Goal: Transaction & Acquisition: Subscribe to service/newsletter

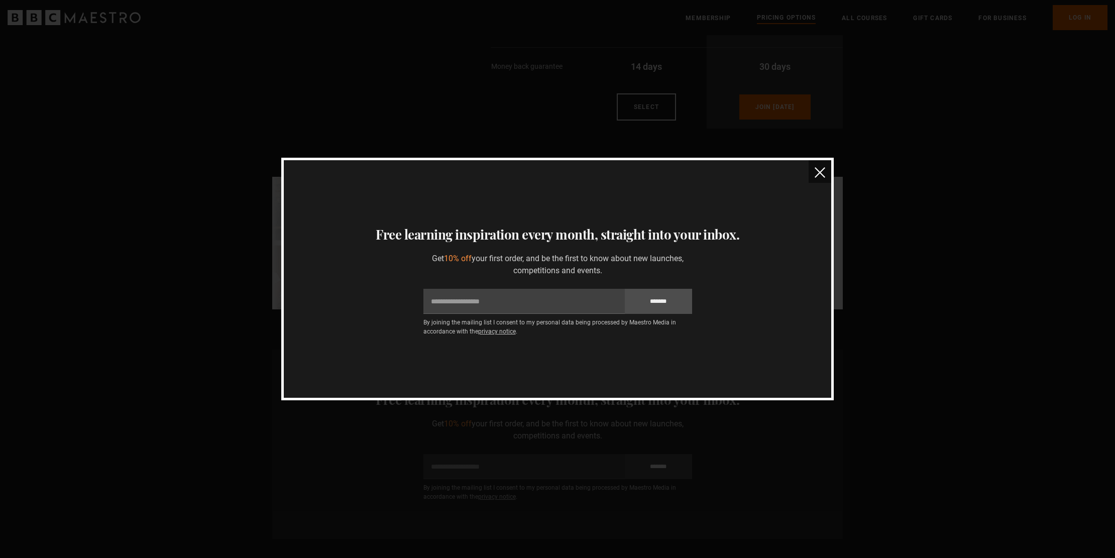
click at [819, 176] on img "close" at bounding box center [820, 172] width 11 height 11
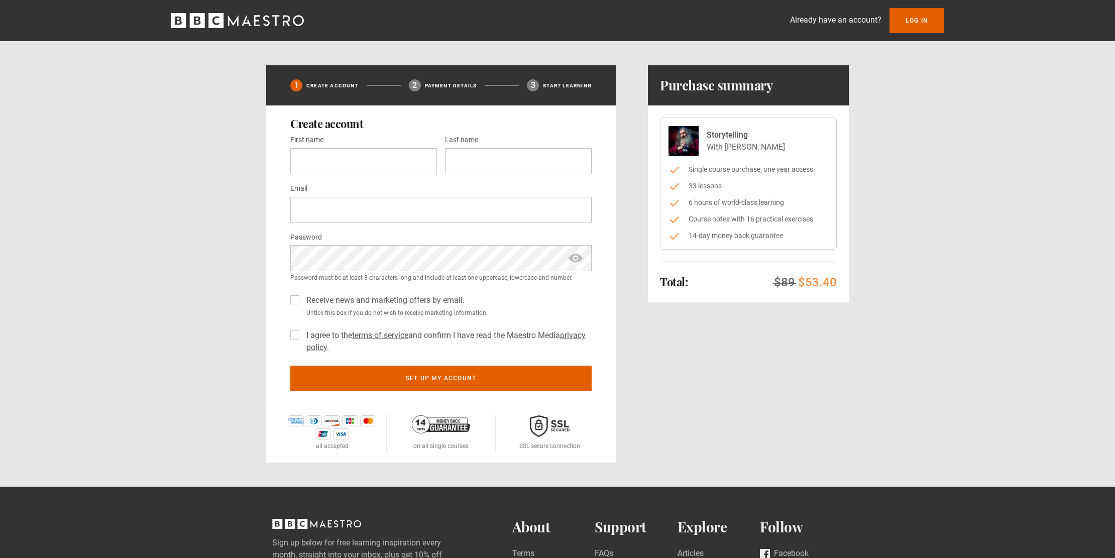
click at [204, 162] on div "Already have an account? Log In 1 Create Account 2 Payment details 3 Start lear…" at bounding box center [557, 231] width 1115 height 463
click at [246, 25] on icon "BBC Maestro" at bounding box center [237, 20] width 133 height 15
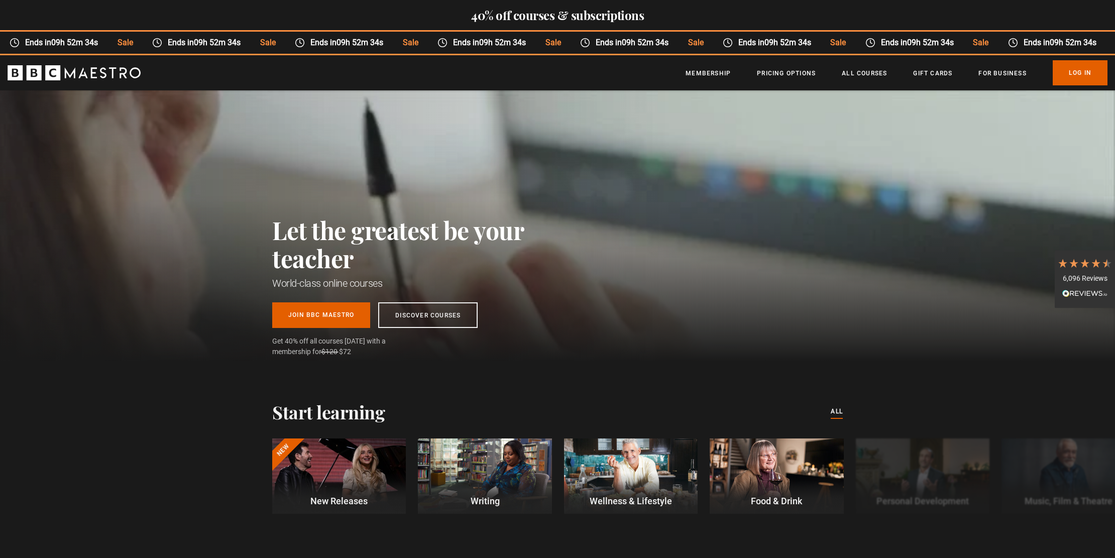
scroll to position [210, 0]
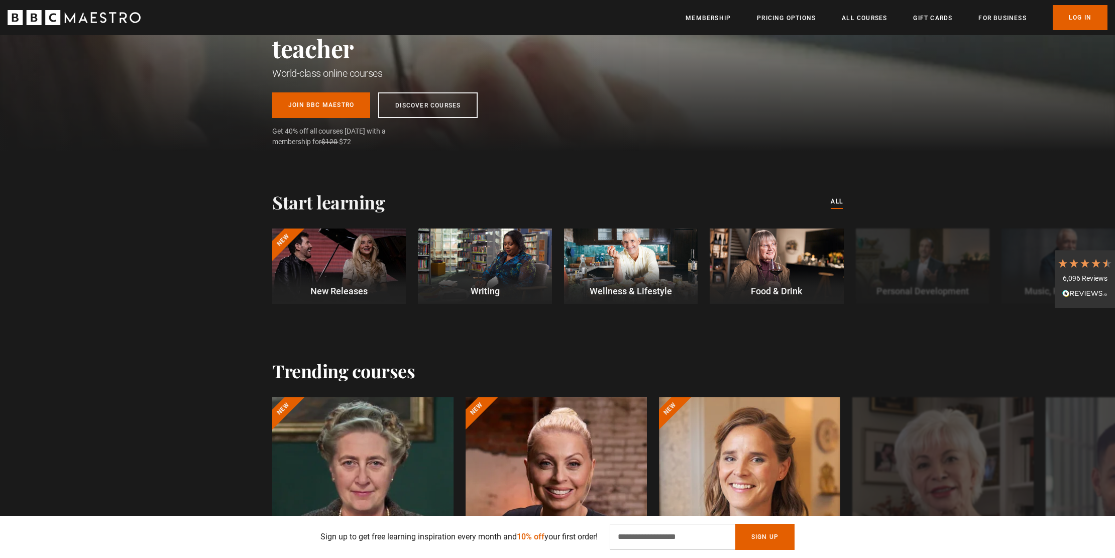
click at [503, 265] on div at bounding box center [485, 266] width 134 height 75
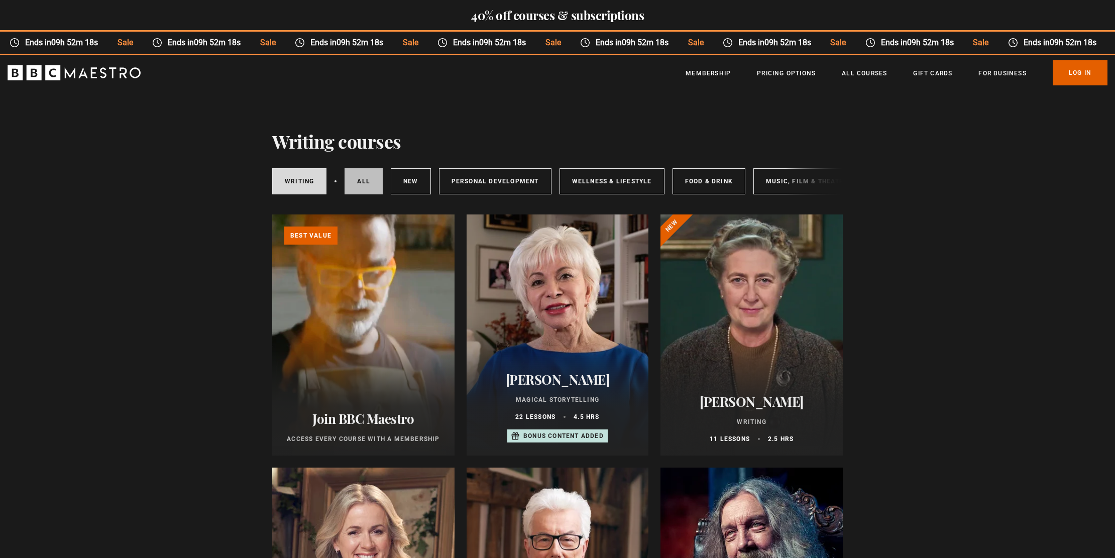
click at [353, 185] on link "All courses" at bounding box center [364, 181] width 38 height 26
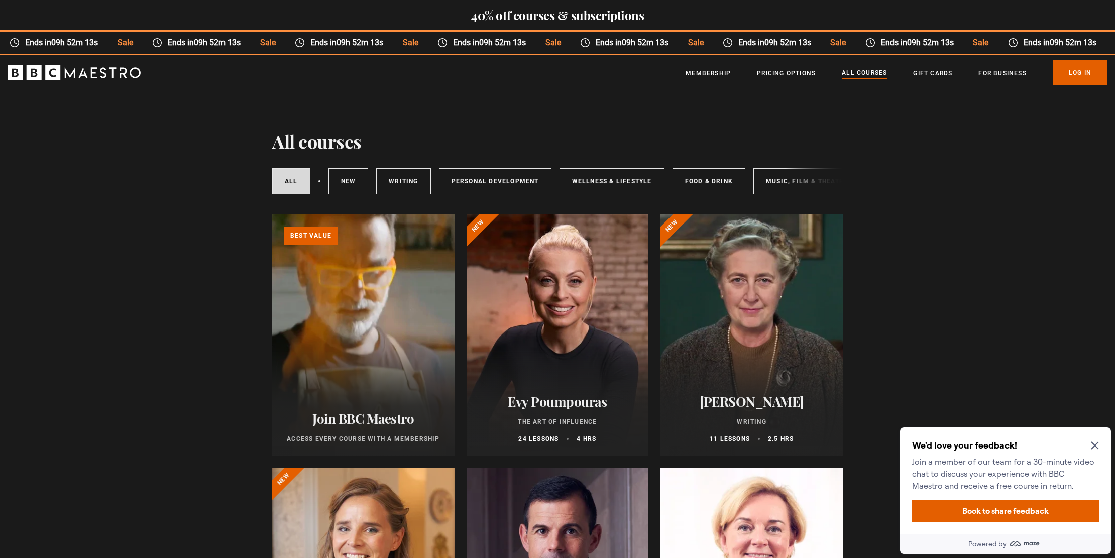
click at [870, 75] on link "All Courses" at bounding box center [864, 73] width 45 height 11
click at [787, 179] on div "All courses New courses Writing Personal Development Wellness & Lifestyle Food …" at bounding box center [557, 181] width 571 height 34
click at [1095, 445] on icon "Close Maze Prompt" at bounding box center [1095, 446] width 8 height 8
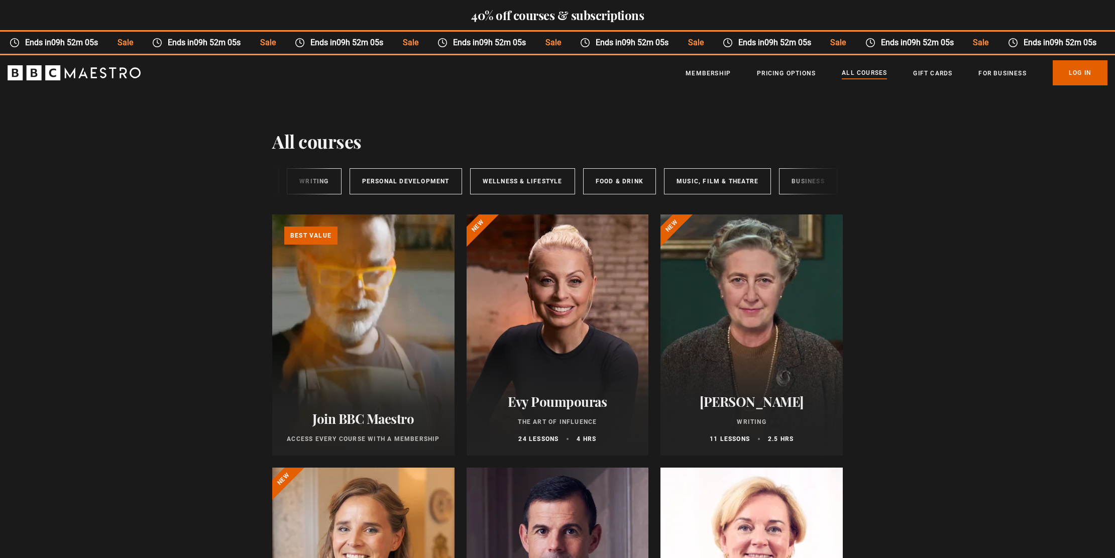
scroll to position [0, 127]
click at [668, 181] on link "Music, Film & Theatre" at bounding box center [680, 181] width 107 height 26
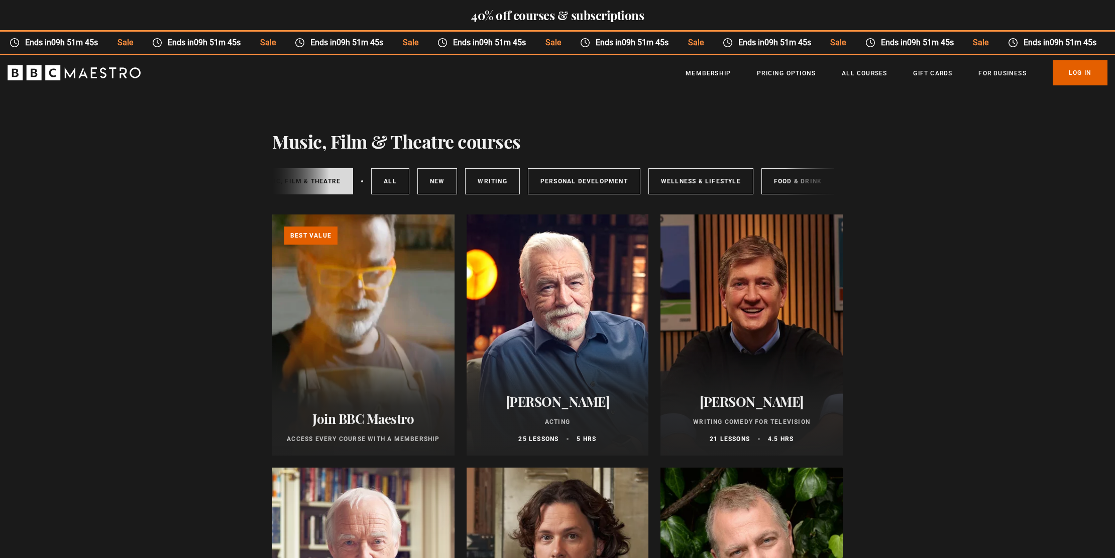
scroll to position [0, 35]
click at [570, 181] on link "Personal Development" at bounding box center [575, 181] width 113 height 26
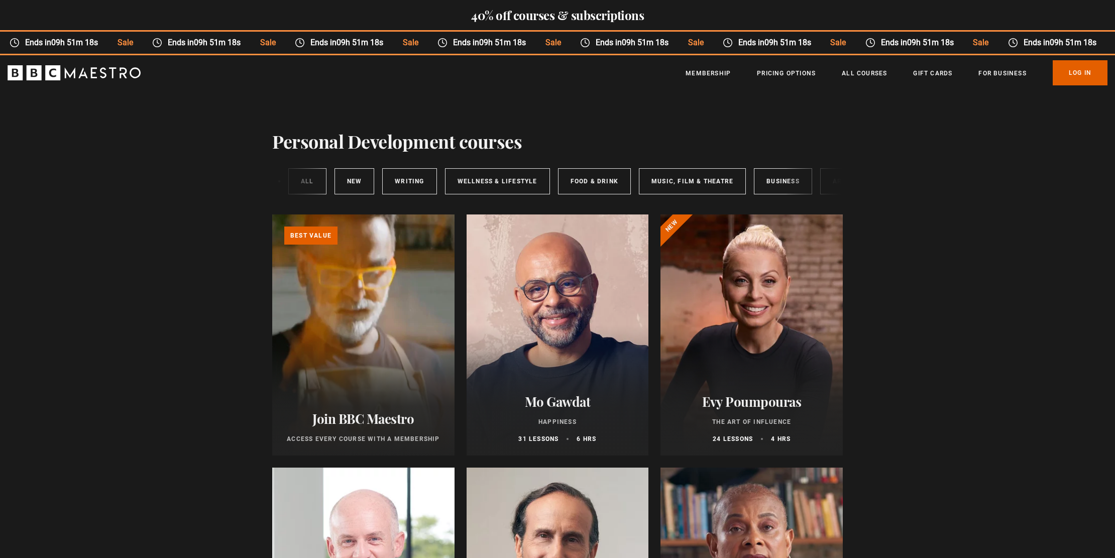
scroll to position [0, 167]
click at [726, 178] on link "Business" at bounding box center [730, 181] width 58 height 26
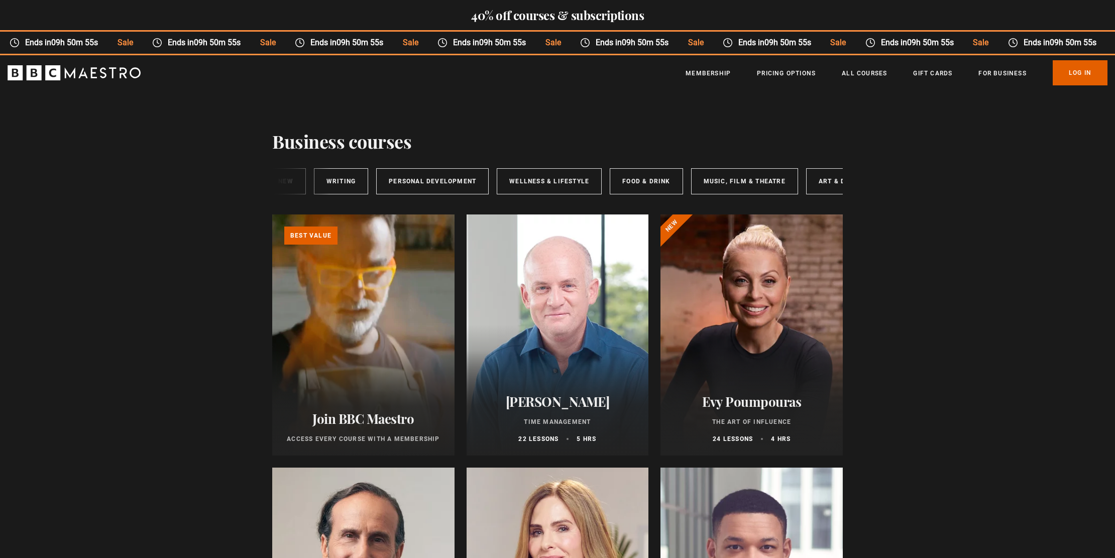
scroll to position [0, 167]
click at [802, 186] on link "Art & Design" at bounding box center [804, 181] width 72 height 26
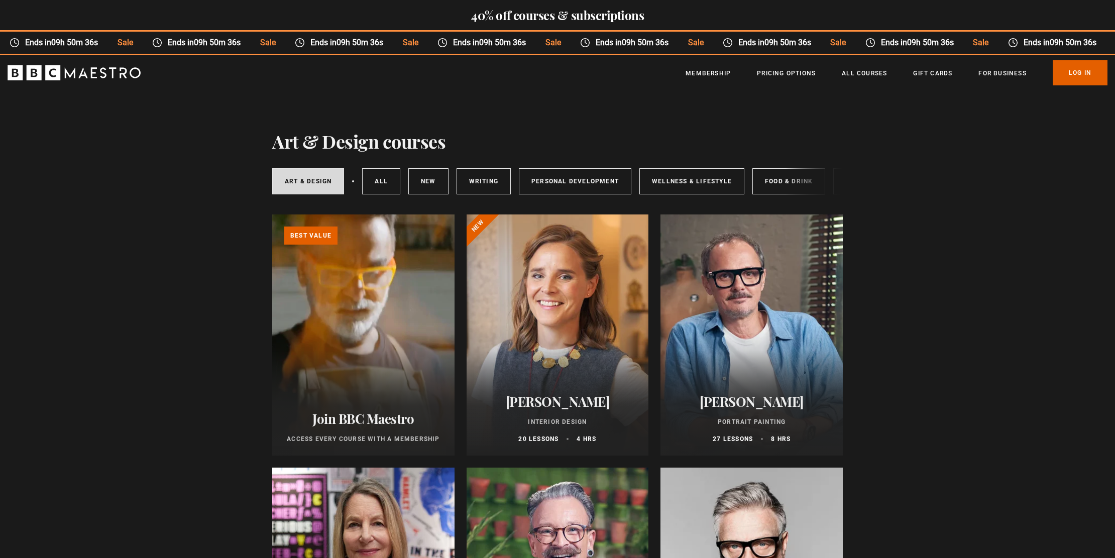
click at [961, 44] on span "Sale" at bounding box center [978, 43] width 35 height 12
click at [883, 44] on time "09h 50m 36s" at bounding box center [906, 43] width 47 height 10
click at [712, 74] on link "Membership" at bounding box center [708, 73] width 45 height 10
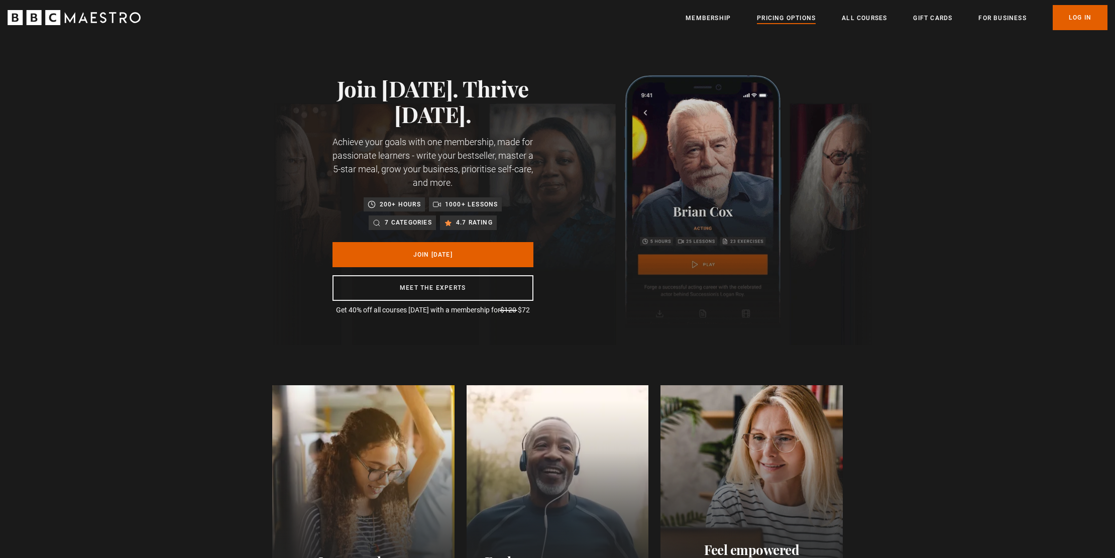
click at [790, 18] on link "Pricing Options" at bounding box center [786, 18] width 59 height 10
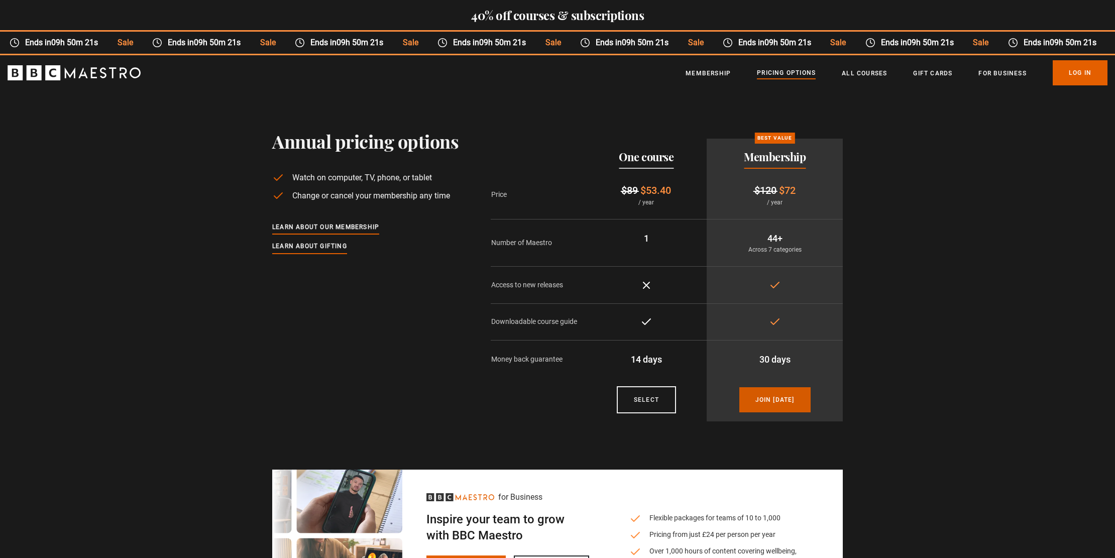
click at [766, 398] on link "Join today" at bounding box center [775, 399] width 71 height 25
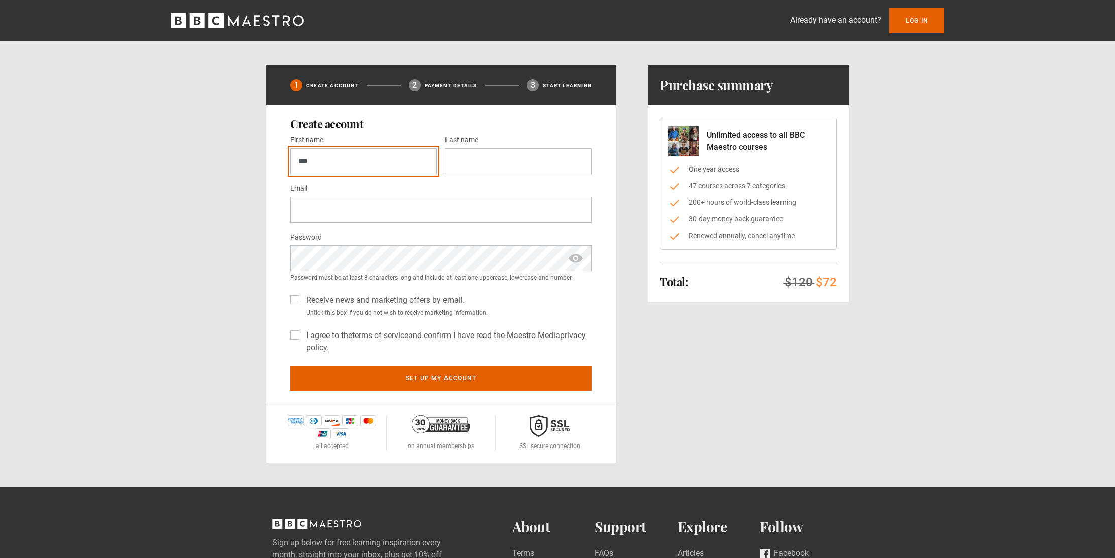
type input "***"
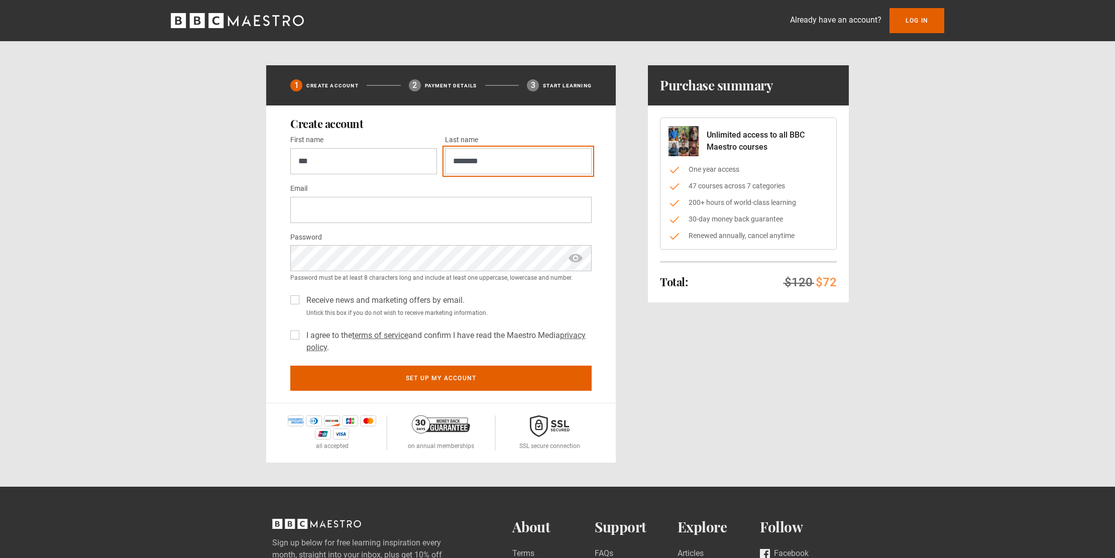
type input "********"
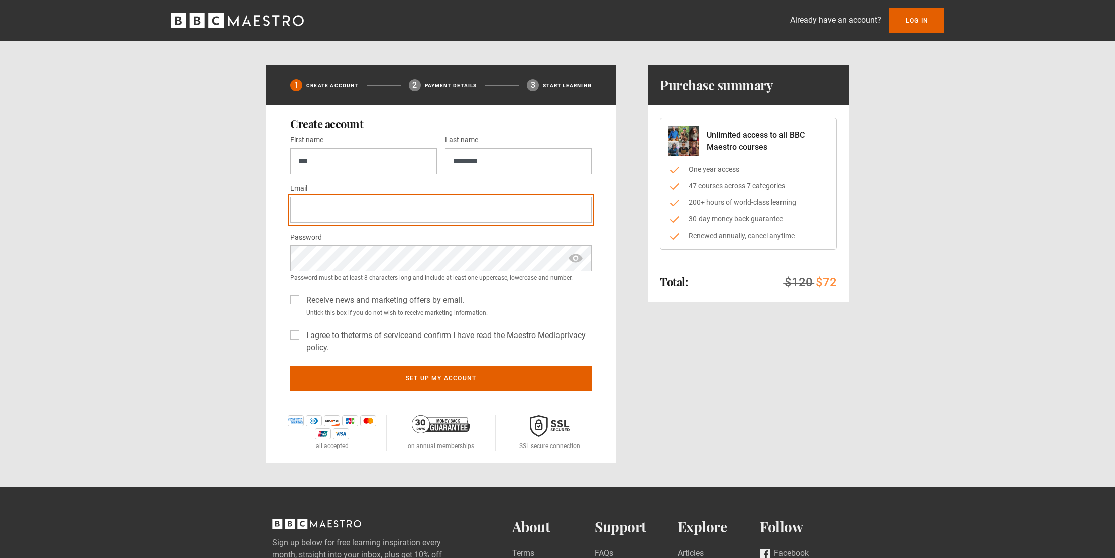
type input "**********"
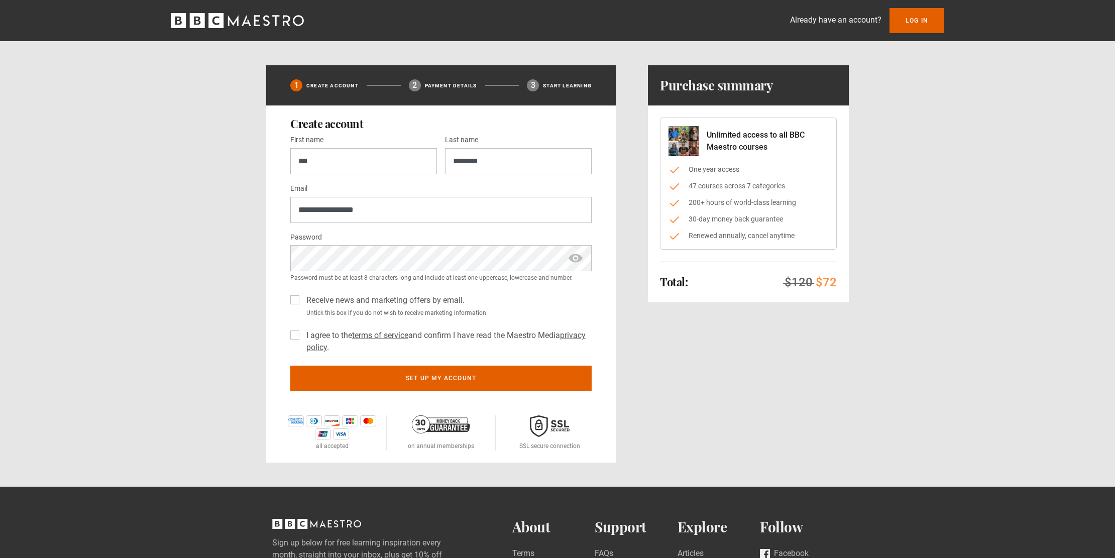
click at [302, 333] on label "I agree to the terms of service and confirm I have read the Maestro Media priva…" at bounding box center [446, 342] width 289 height 24
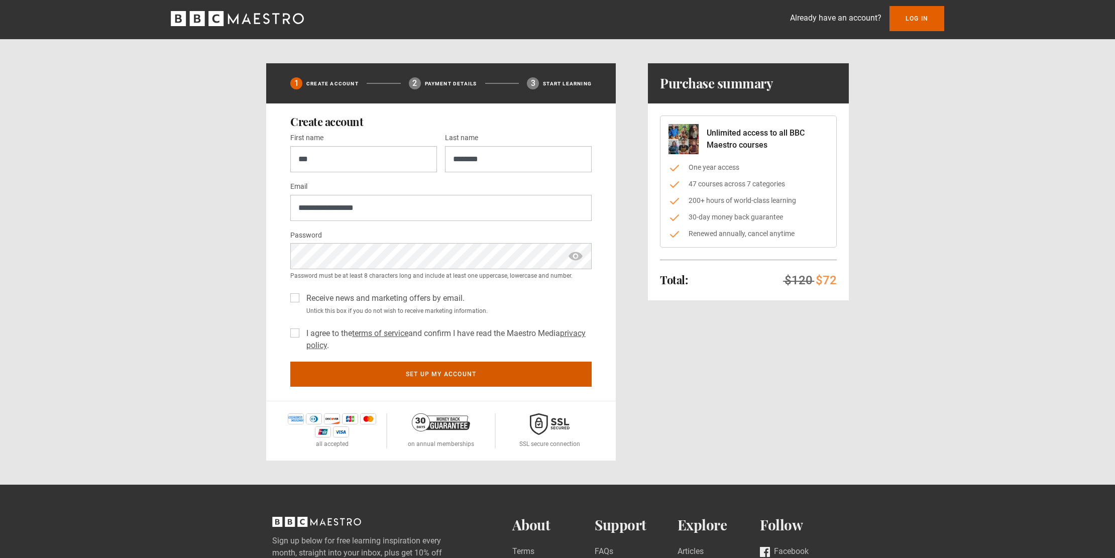
click at [445, 379] on button "Set up my account" at bounding box center [440, 374] width 301 height 25
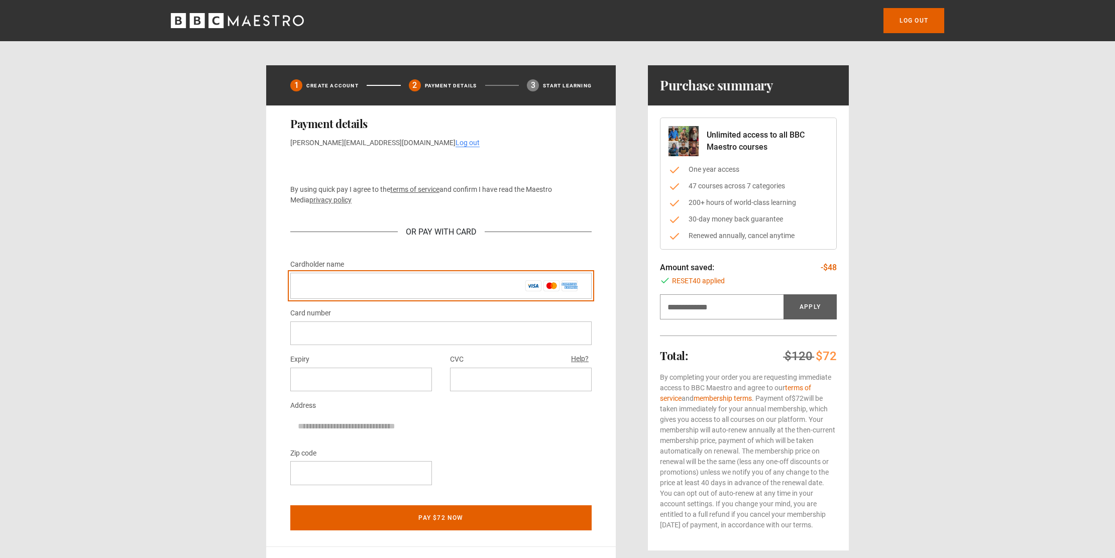
click at [337, 284] on input "Cardholder name *" at bounding box center [440, 286] width 301 height 26
type input "**********"
drag, startPoint x: 372, startPoint y: 289, endPoint x: 256, endPoint y: 280, distance: 116.9
click at [256, 280] on div "**********" at bounding box center [557, 335] width 647 height 541
click at [317, 286] on input "Cardholder name *" at bounding box center [440, 286] width 301 height 26
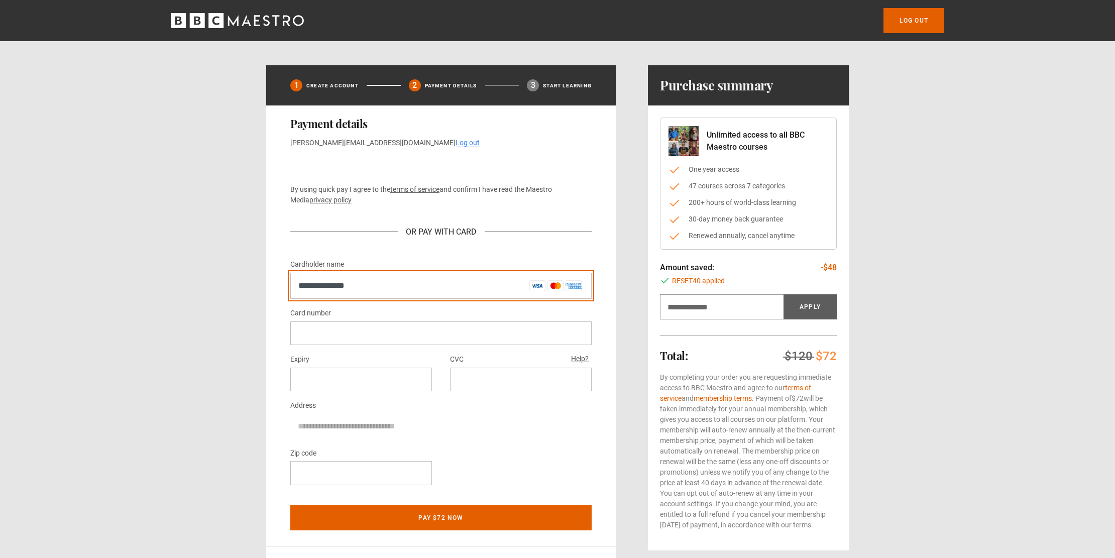
type input "**********"
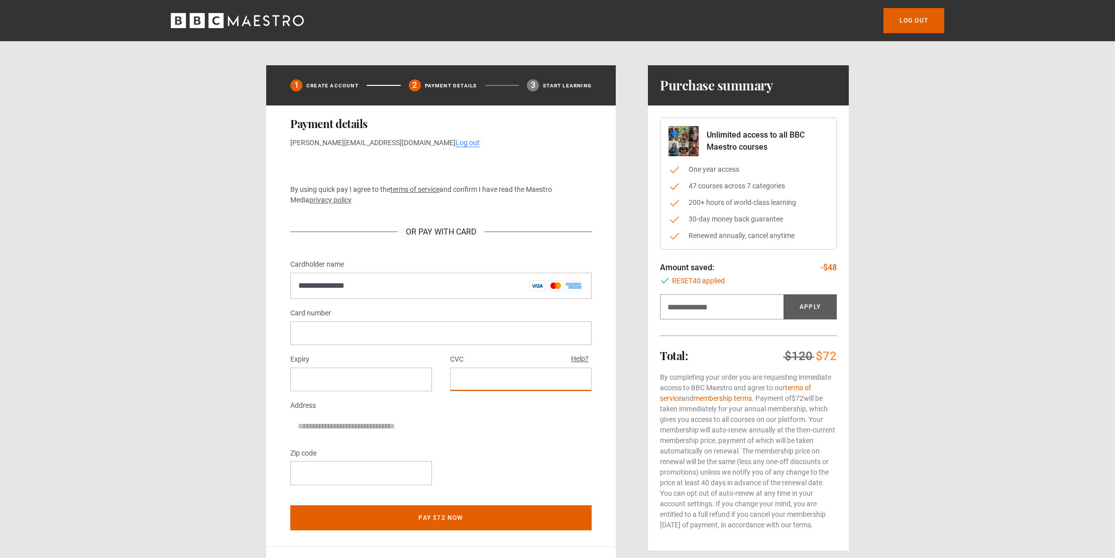
click at [370, 464] on div at bounding box center [361, 473] width 142 height 24
click at [279, 430] on div "**********" at bounding box center [441, 326] width 350 height 441
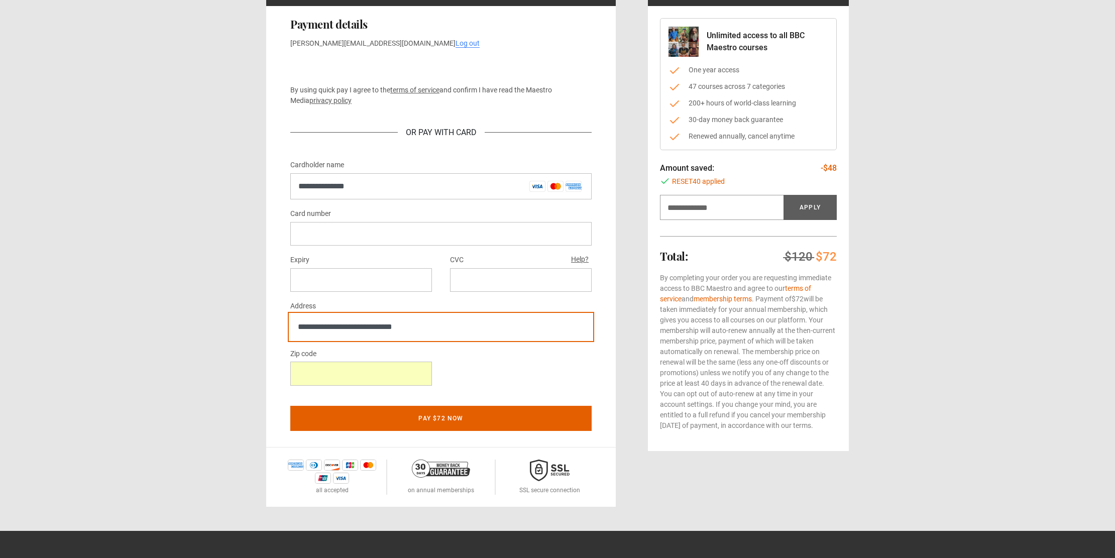
type input "**********"
click at [455, 348] on div "Zip code" at bounding box center [440, 371] width 301 height 46
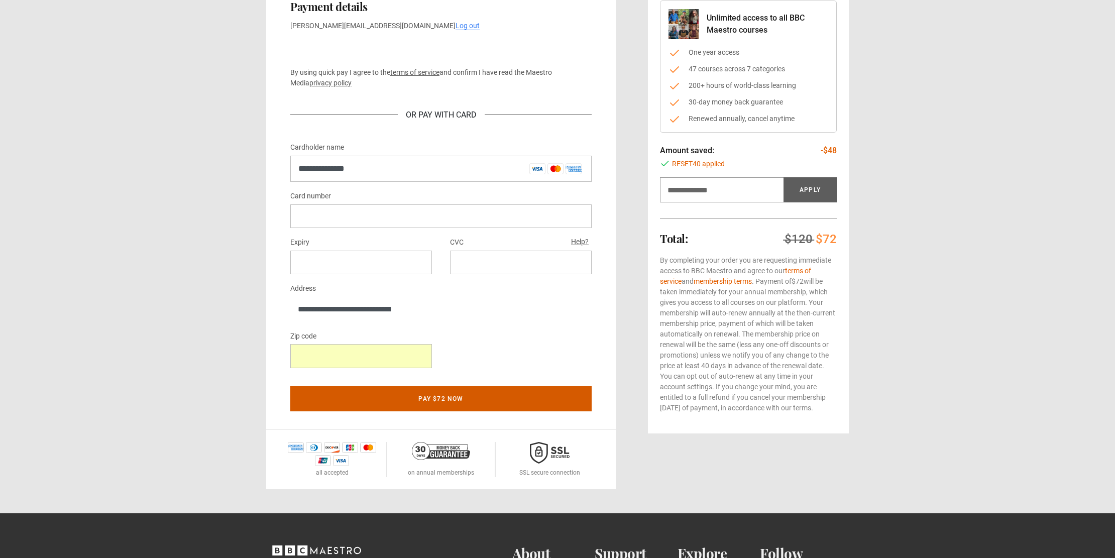
click at [438, 395] on button "Pay $72 now" at bounding box center [440, 398] width 301 height 25
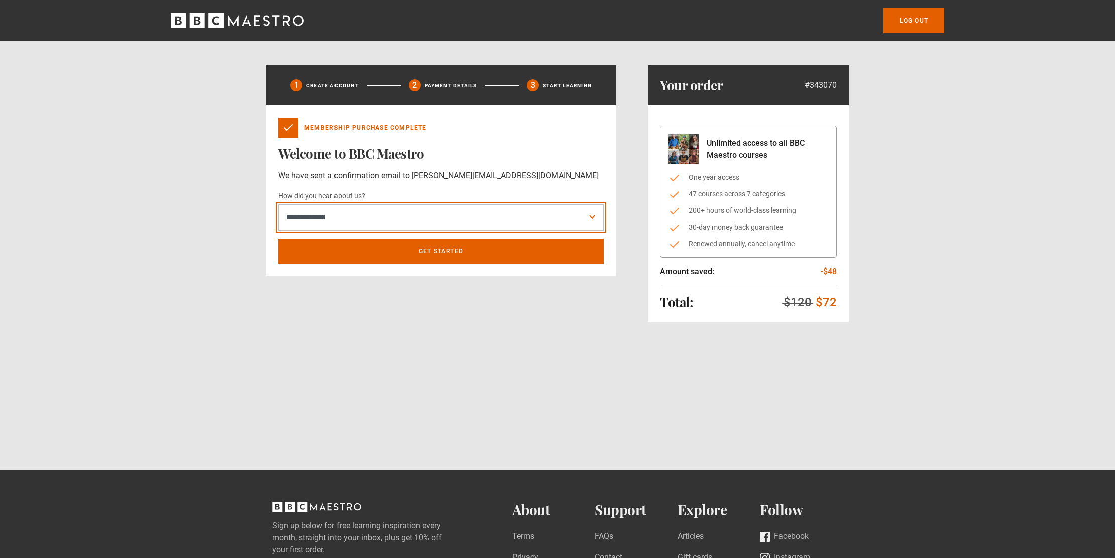
select select "******"
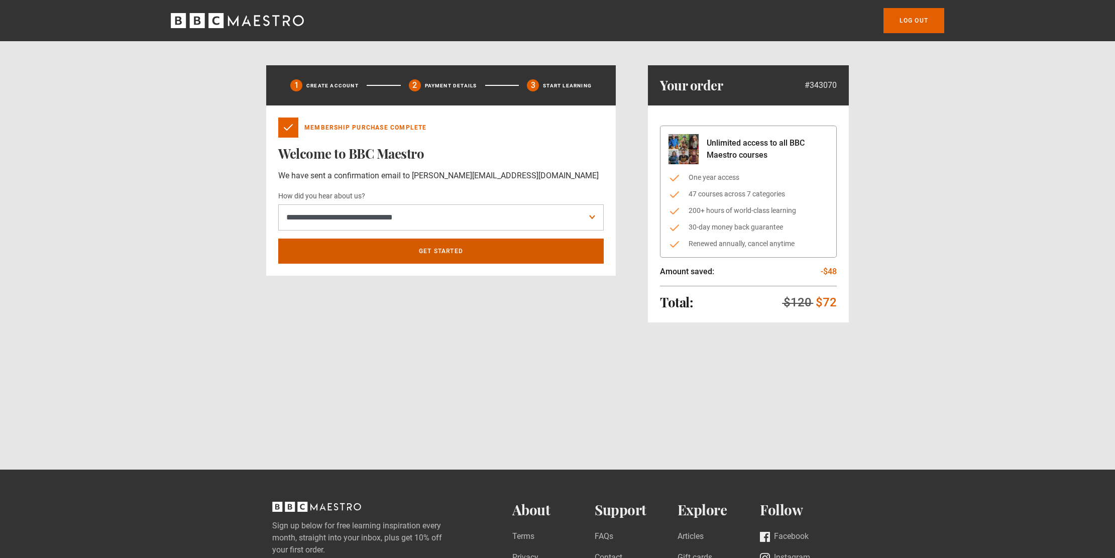
click at [386, 253] on link "Get Started" at bounding box center [441, 251] width 326 height 25
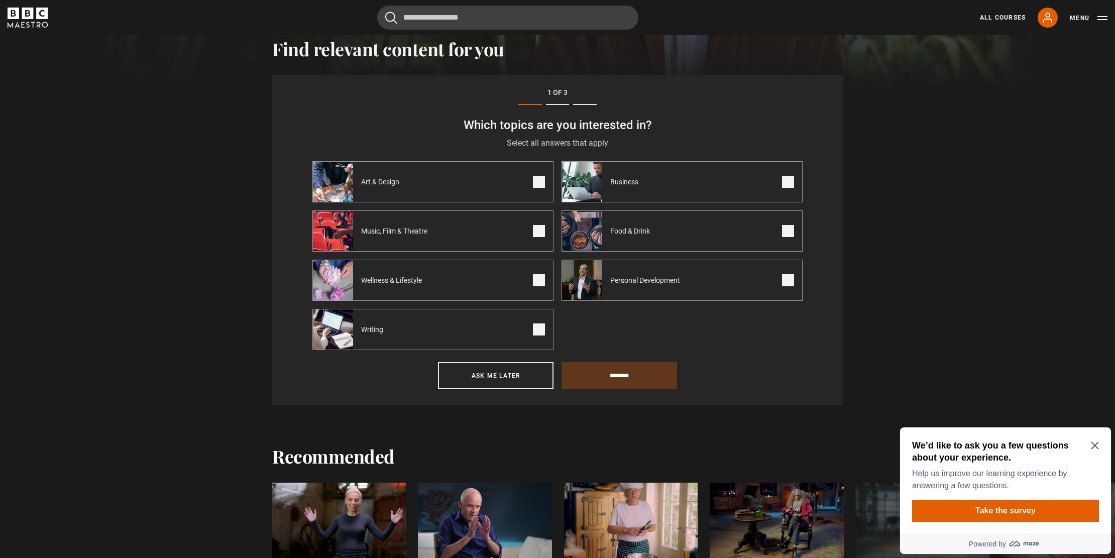
click at [460, 188] on label "Art & Design" at bounding box center [433, 181] width 241 height 41
click at [472, 226] on label "Music, Film & Theatre" at bounding box center [433, 231] width 241 height 41
click at [481, 315] on label "Writing" at bounding box center [433, 329] width 241 height 41
click at [658, 280] on span "Personal Development" at bounding box center [647, 280] width 90 height 10
click at [657, 181] on label "Business" at bounding box center [682, 181] width 241 height 41
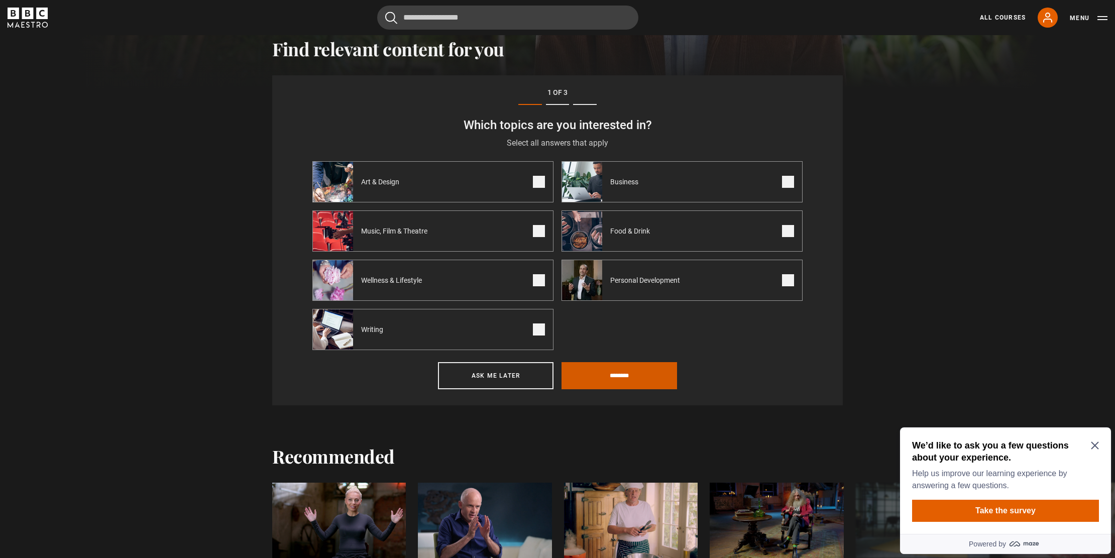
click at [617, 379] on input "********" at bounding box center [620, 375] width 116 height 27
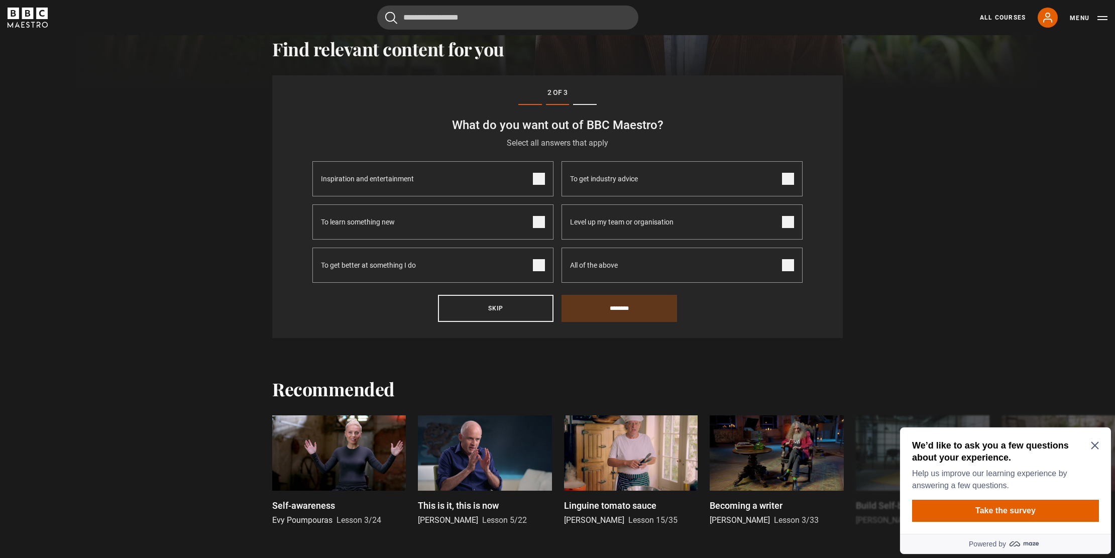
click at [382, 214] on span "To learn something new" at bounding box center [358, 222] width 74 height 34
click at [391, 259] on span "To get better at something I do" at bounding box center [368, 265] width 95 height 34
click at [610, 307] on input "********" at bounding box center [620, 308] width 116 height 27
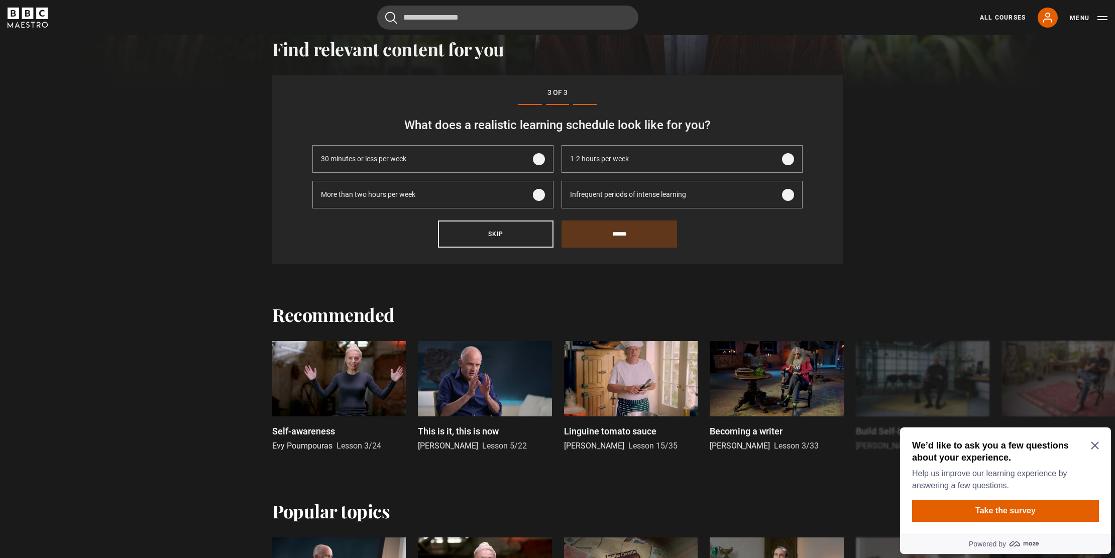
click at [439, 197] on label "More than two hours per week" at bounding box center [433, 195] width 241 height 28
click at [608, 229] on input "******" at bounding box center [620, 234] width 116 height 27
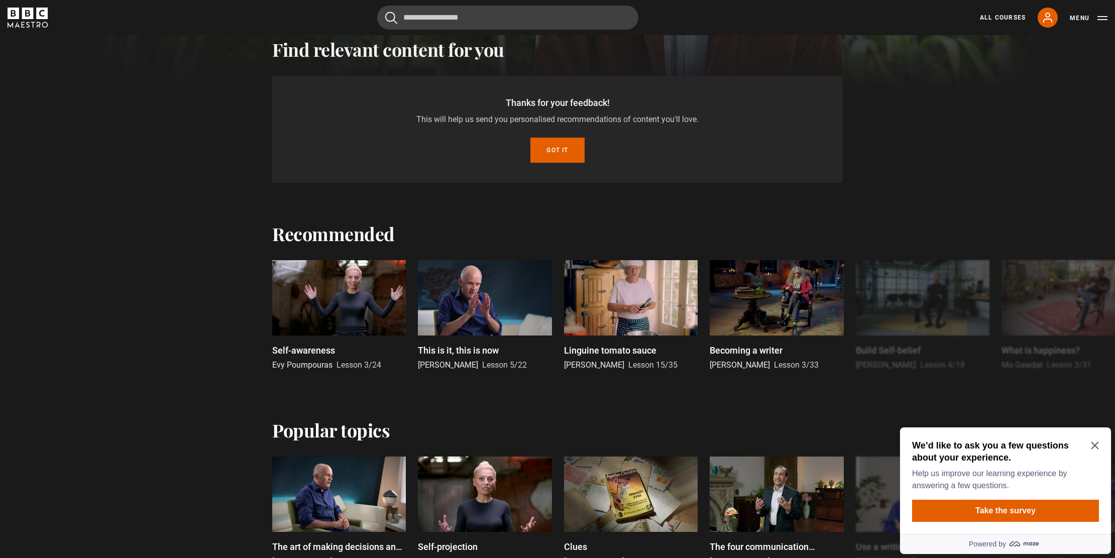
scroll to position [312, 0]
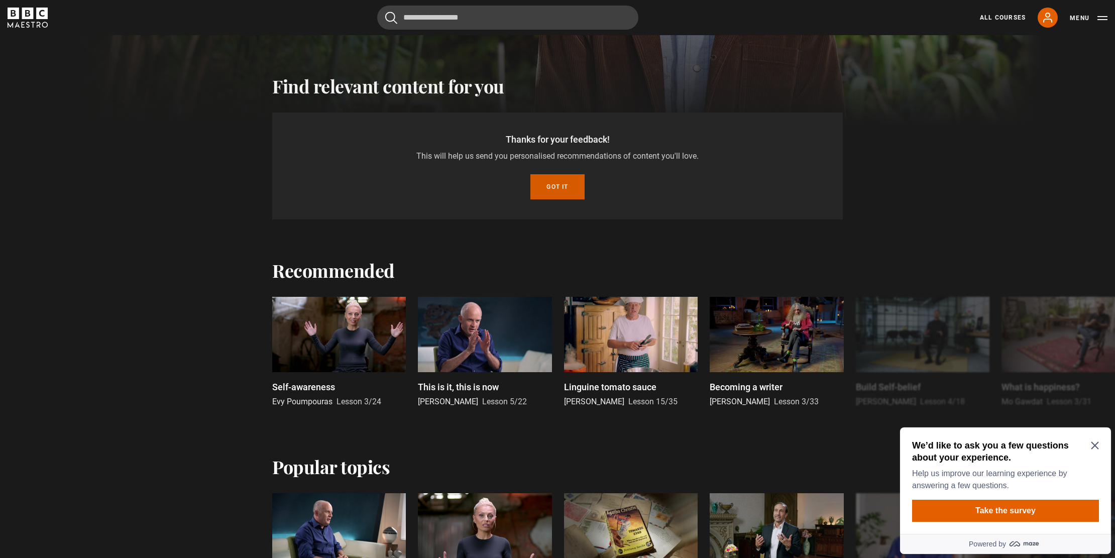
click at [549, 186] on button "Got it" at bounding box center [558, 186] width 54 height 25
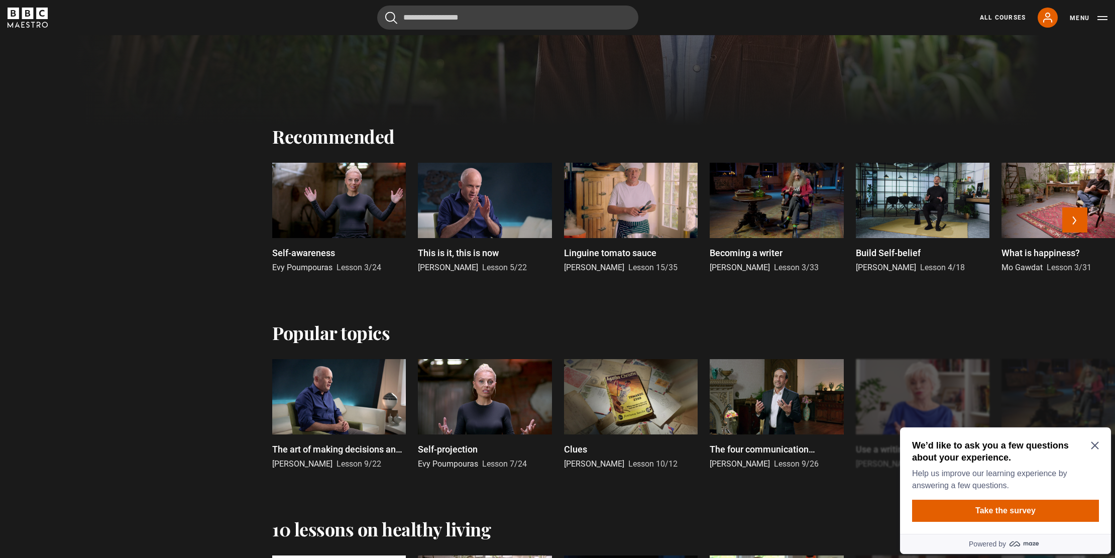
click at [774, 196] on div at bounding box center [777, 200] width 134 height 75
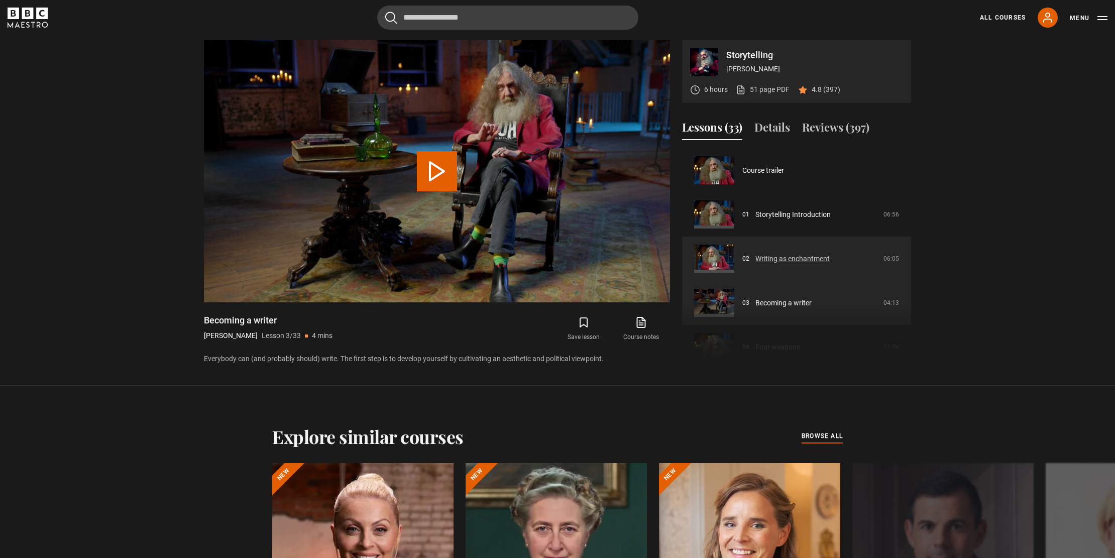
scroll to position [462, 0]
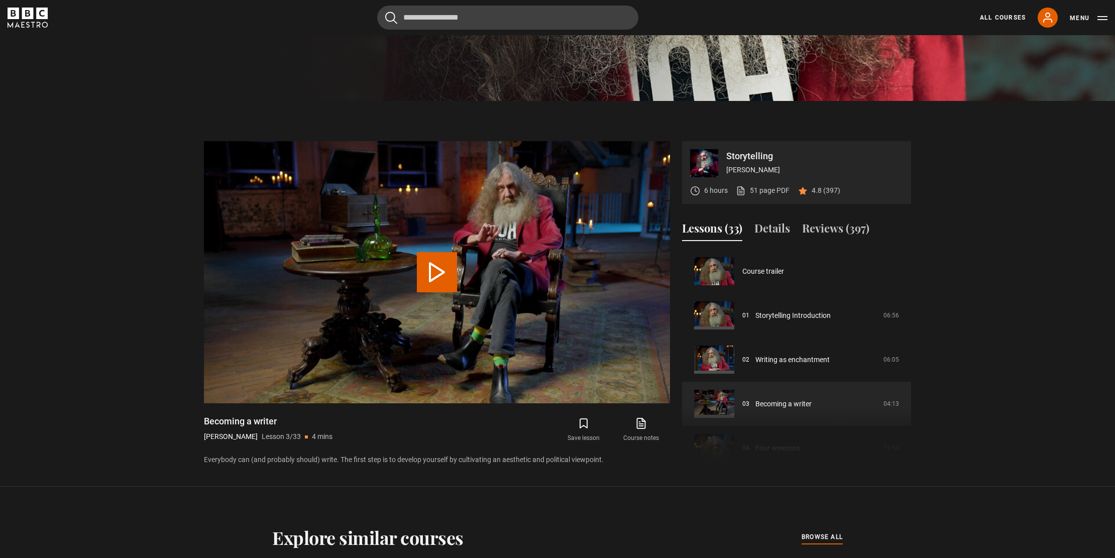
click at [646, 426] on icon at bounding box center [642, 424] width 8 height 10
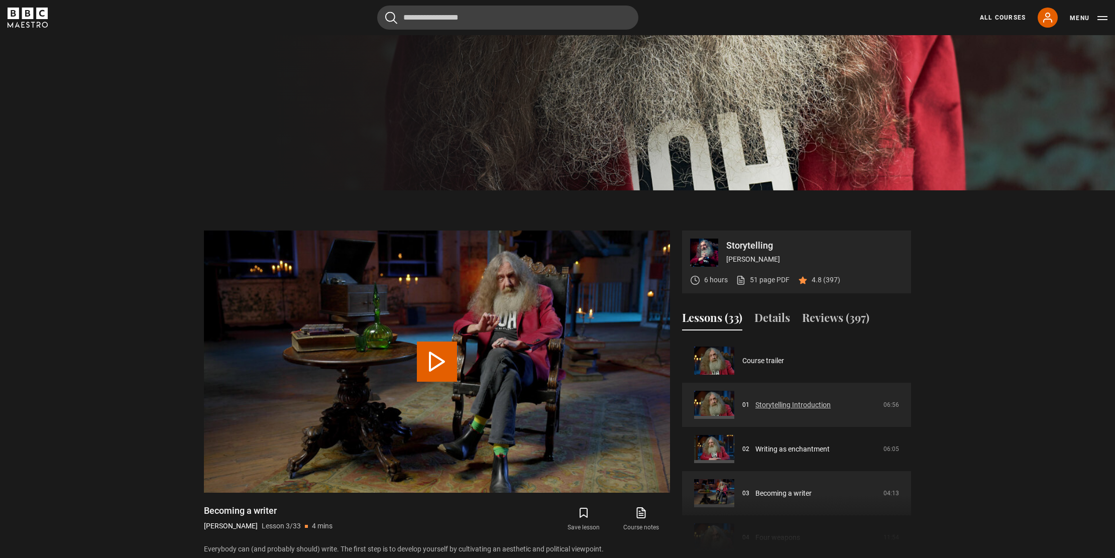
click at [774, 405] on link "Storytelling Introduction" at bounding box center [793, 405] width 75 height 11
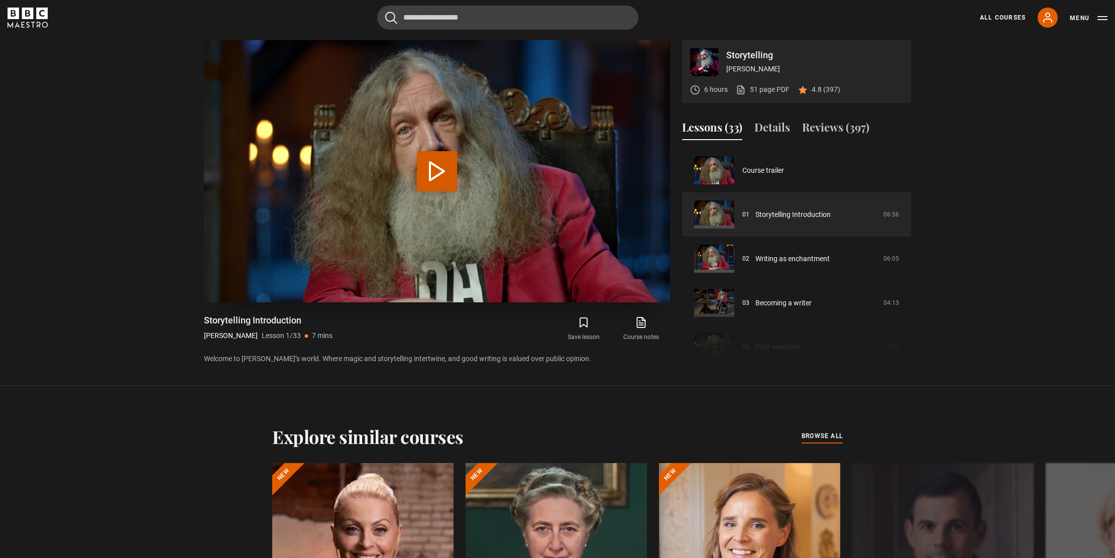
click at [439, 172] on button "Play Lesson Storytelling Introduction" at bounding box center [437, 171] width 40 height 40
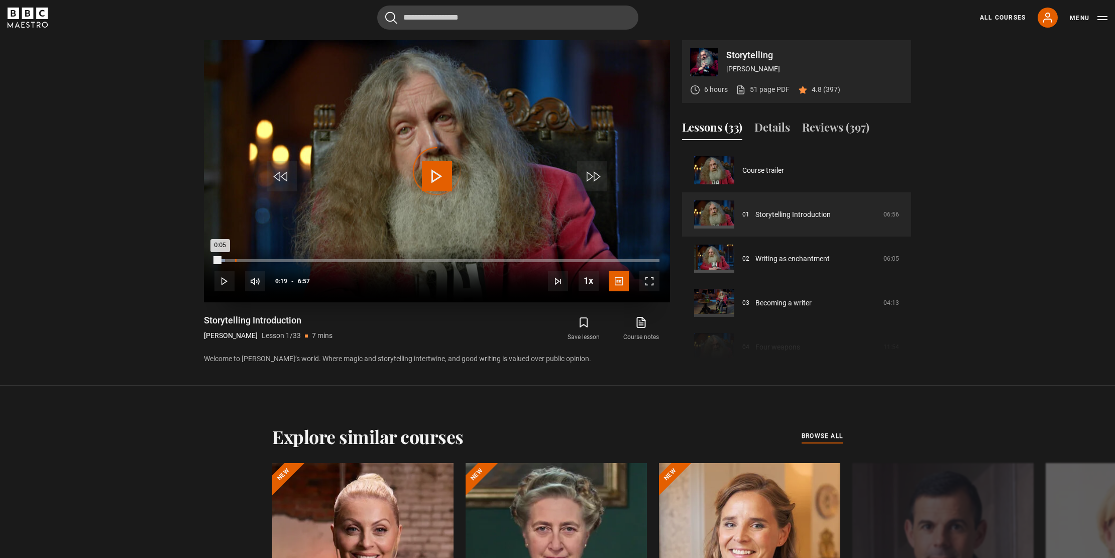
click at [235, 261] on div "0:19" at bounding box center [236, 260] width 2 height 3
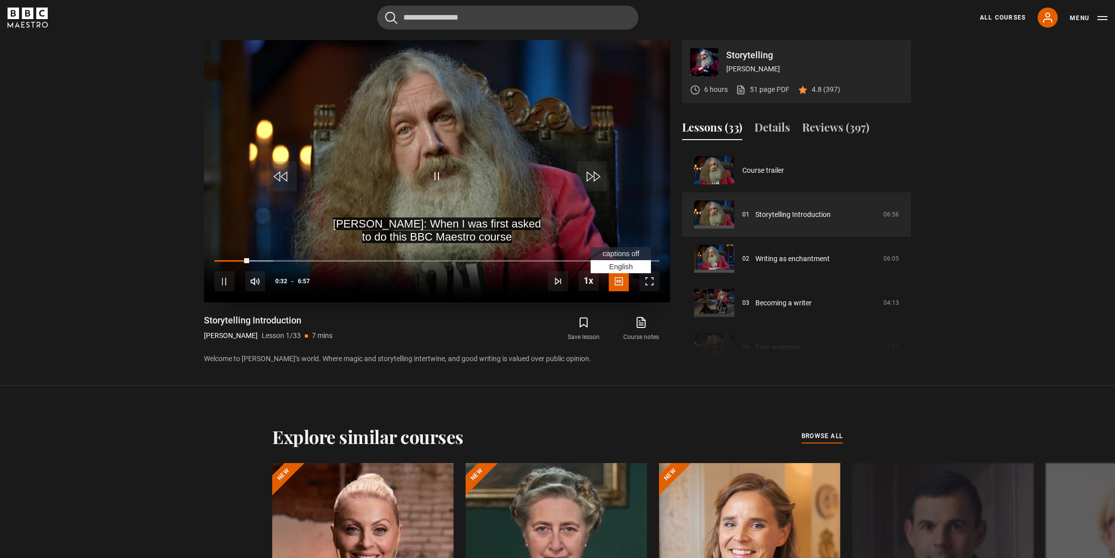
click at [618, 282] on span "Video Player" at bounding box center [619, 281] width 20 height 20
click at [286, 260] on div "1:07" at bounding box center [287, 260] width 2 height 3
click at [621, 255] on span "captions off" at bounding box center [621, 254] width 37 height 8
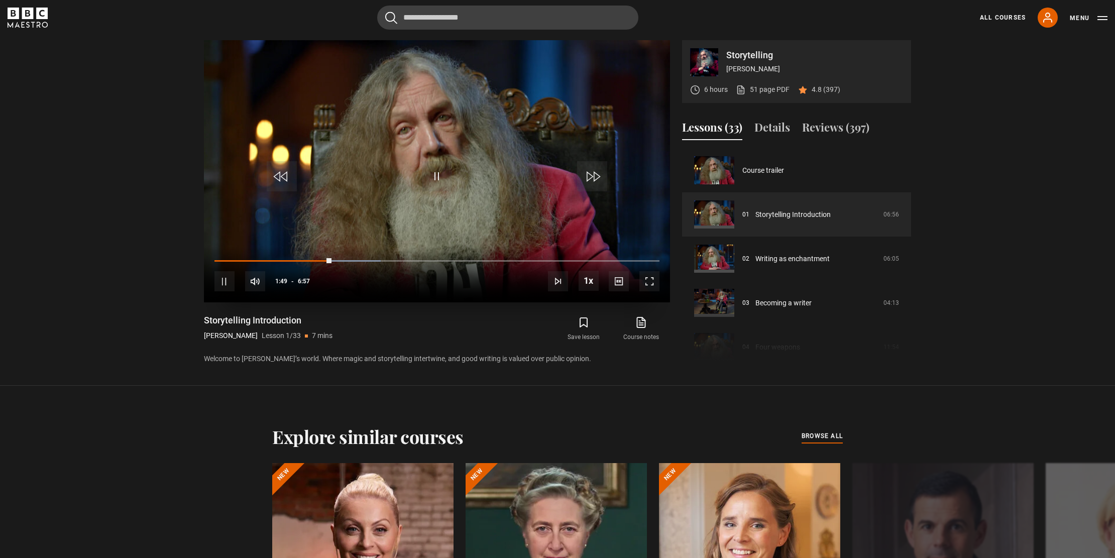
click at [650, 283] on span "Video Player" at bounding box center [650, 281] width 20 height 20
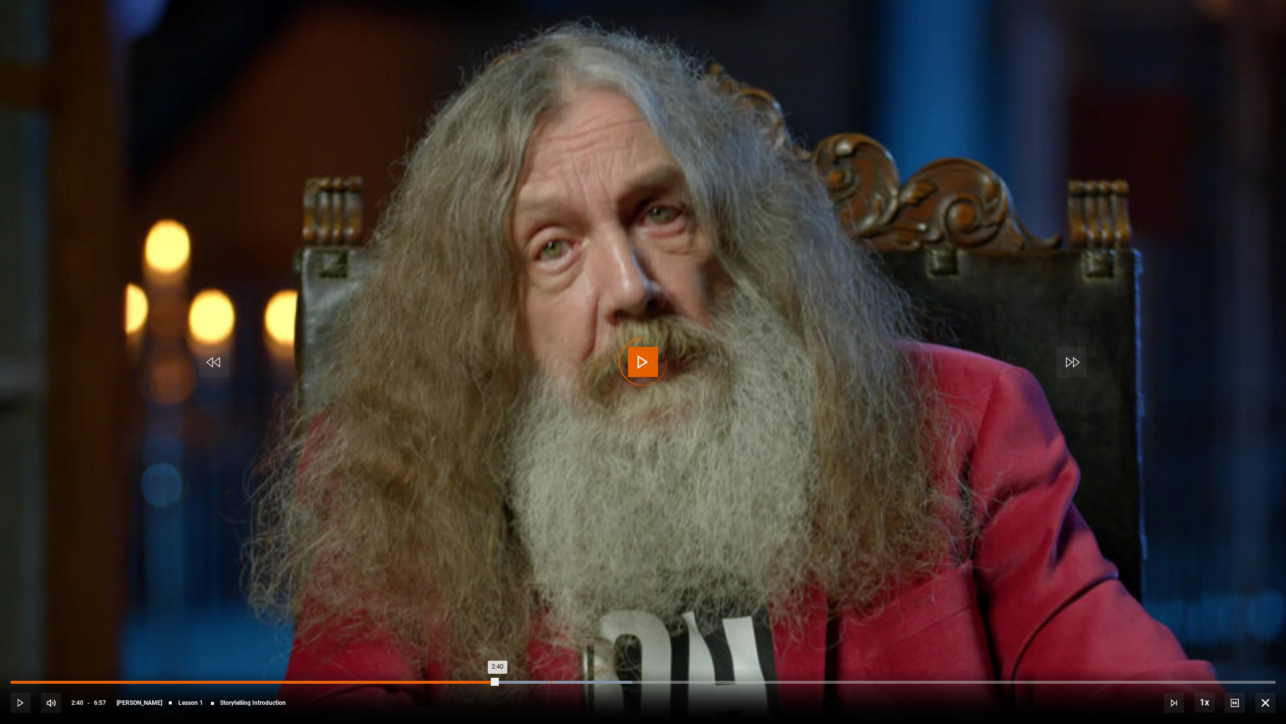
click at [551, 558] on div "2:58" at bounding box center [552, 681] width 2 height 3
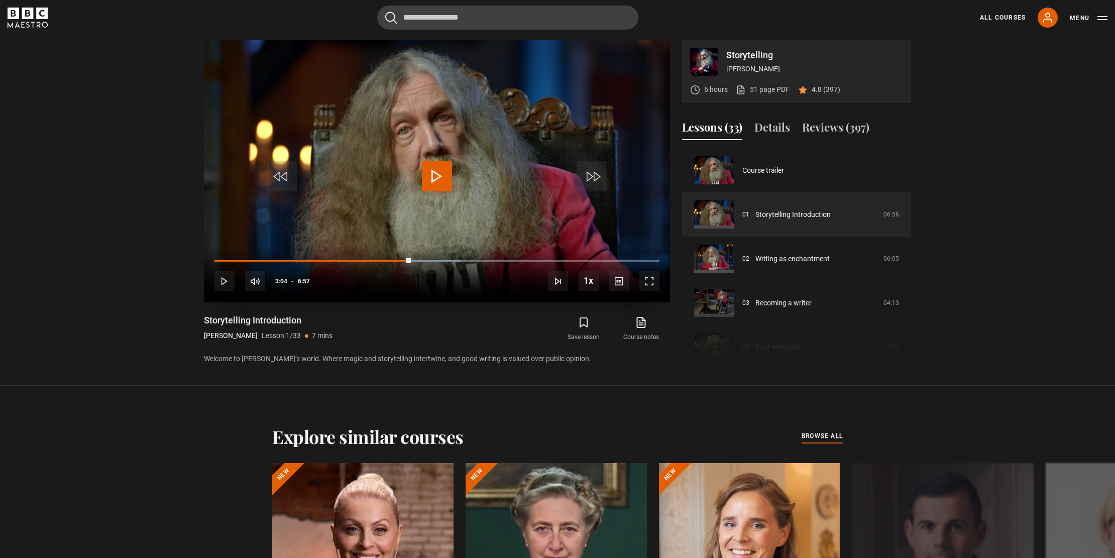
click at [441, 179] on span "Video Player" at bounding box center [437, 176] width 30 height 30
click at [650, 283] on span "Video Player" at bounding box center [650, 281] width 20 height 20
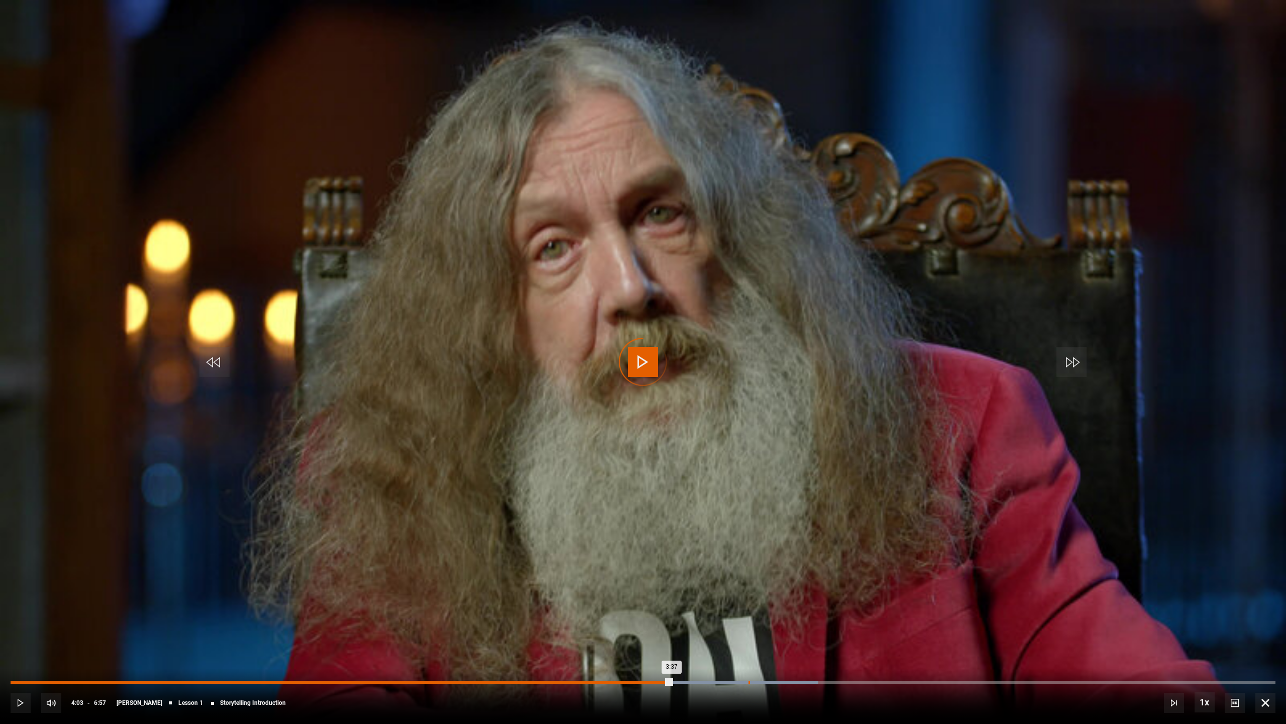
click at [749, 558] on div "4:03" at bounding box center [750, 681] width 2 height 3
click at [861, 558] on div "Loaded : 66.08% 4:40 4:06" at bounding box center [643, 681] width 1265 height 3
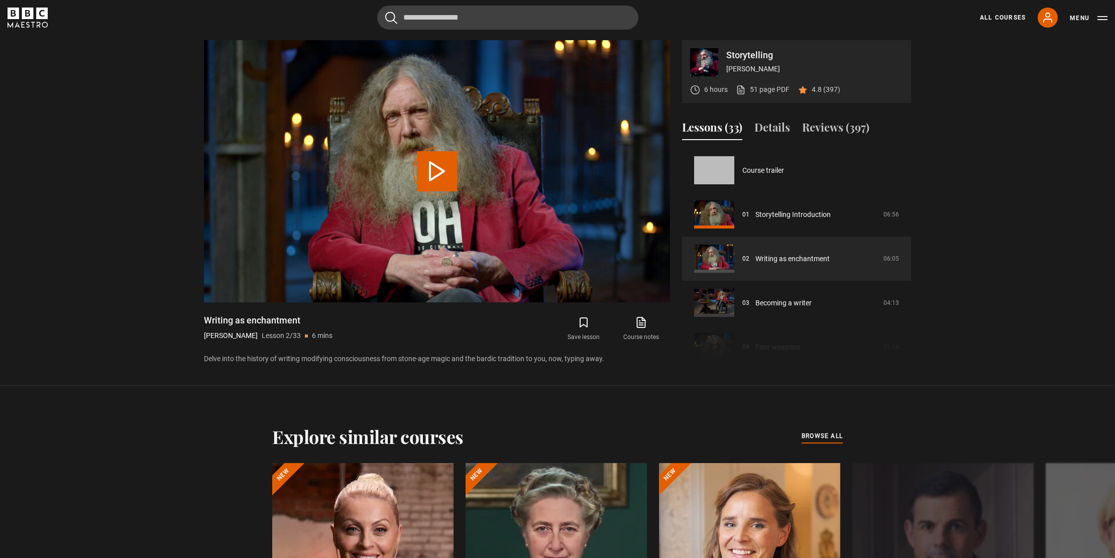
scroll to position [44, 0]
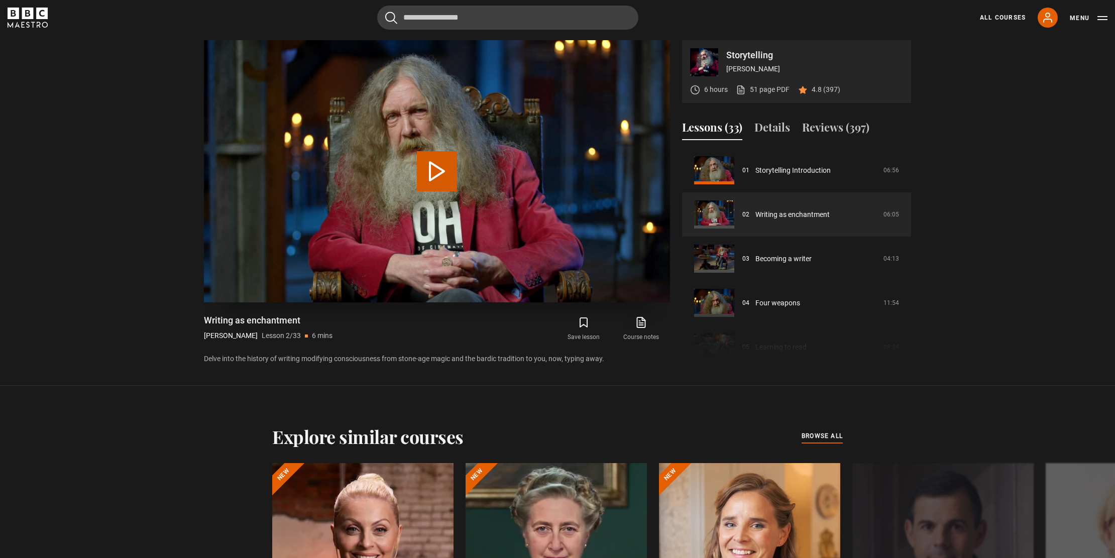
click at [441, 167] on button "Play Lesson Writing as enchantment" at bounding box center [437, 171] width 40 height 40
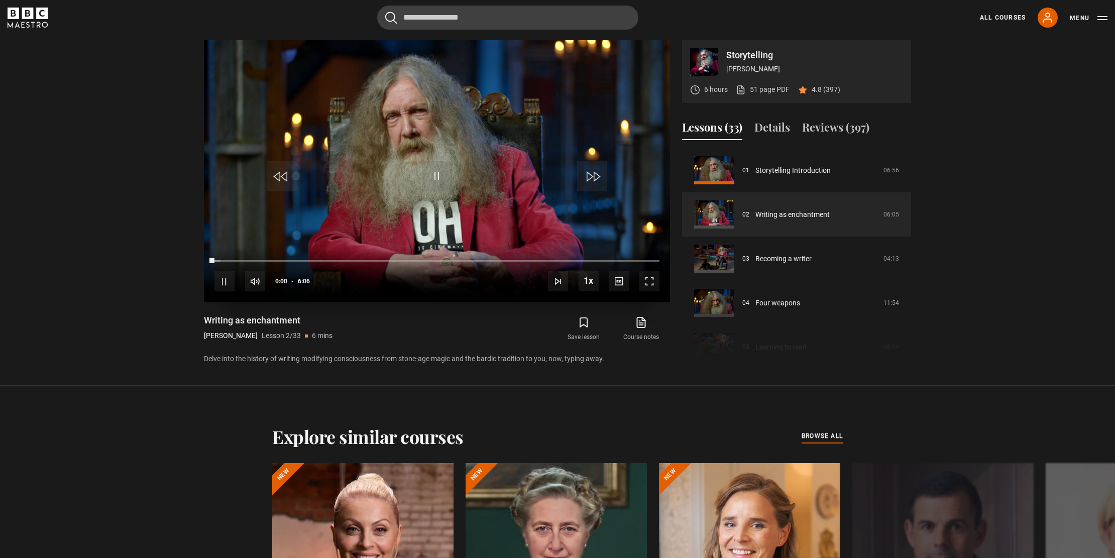
click at [650, 283] on span "Video Player" at bounding box center [650, 281] width 20 height 20
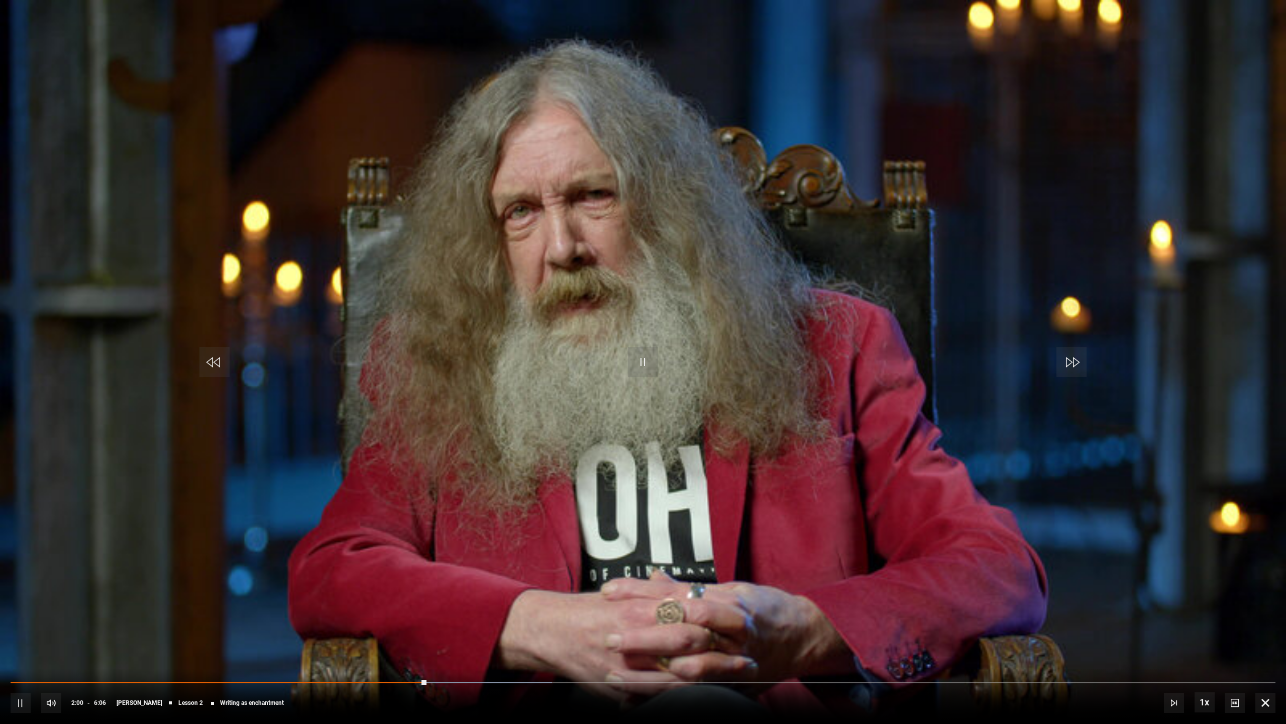
click at [648, 363] on span "Video Player" at bounding box center [643, 362] width 30 height 30
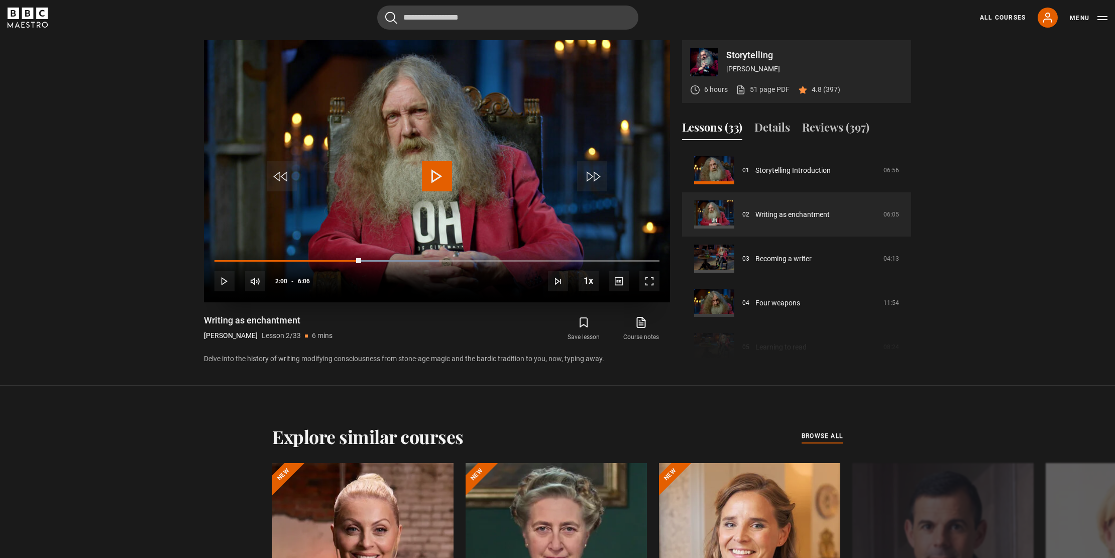
scroll to position [349, 0]
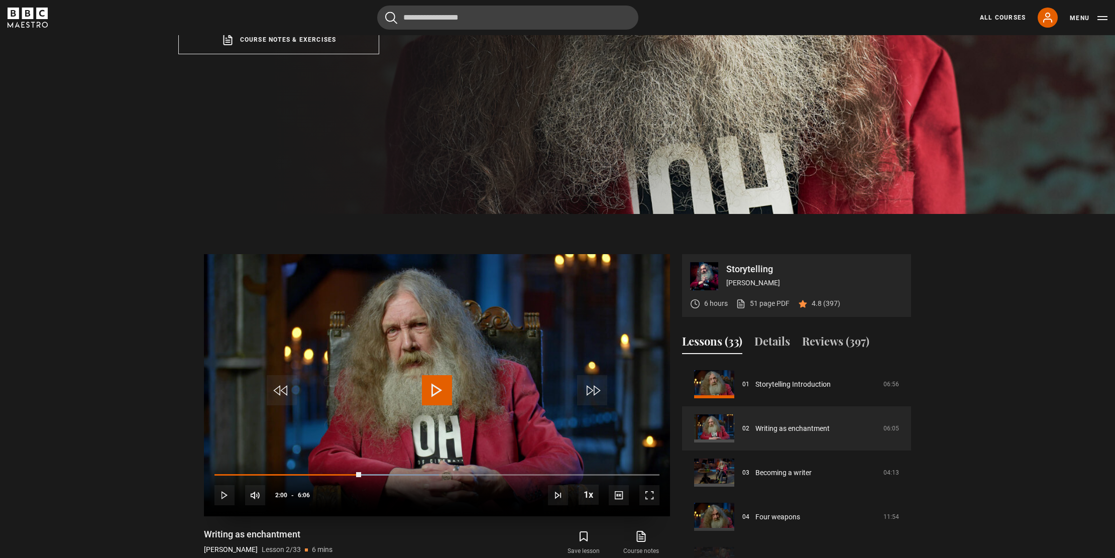
click at [444, 388] on span "Video Player" at bounding box center [437, 390] width 30 height 30
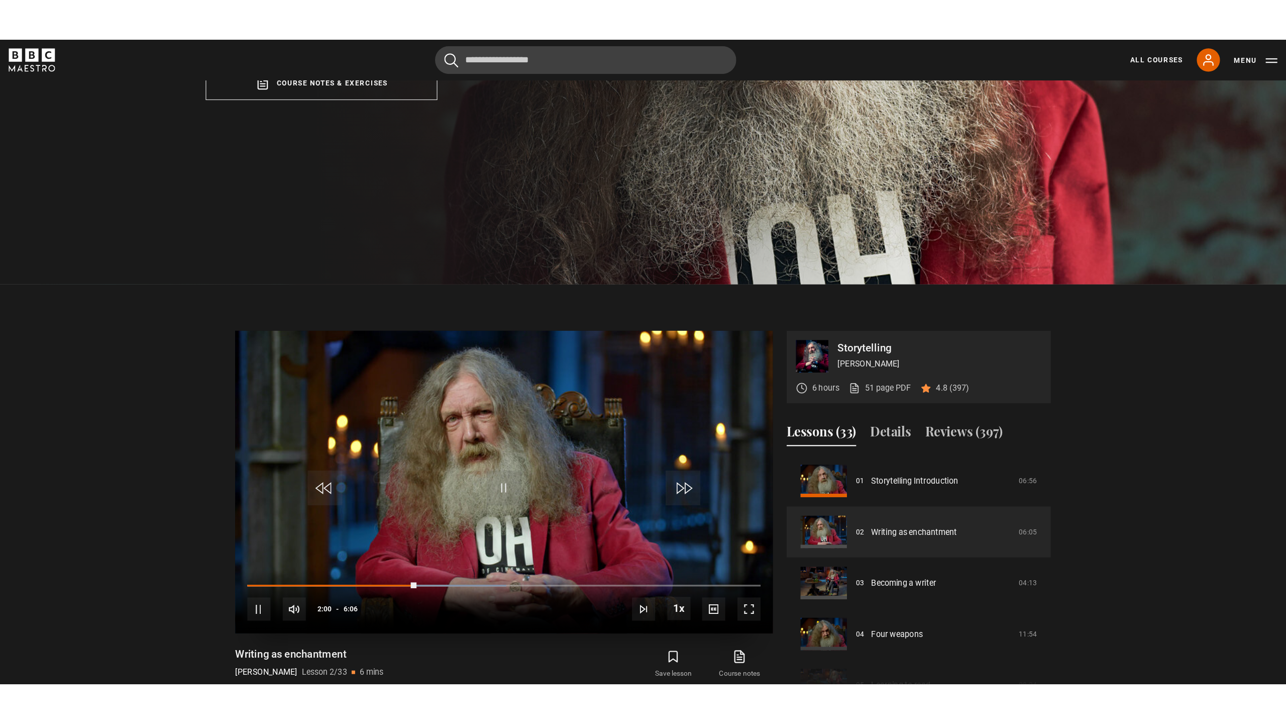
scroll to position [428, 0]
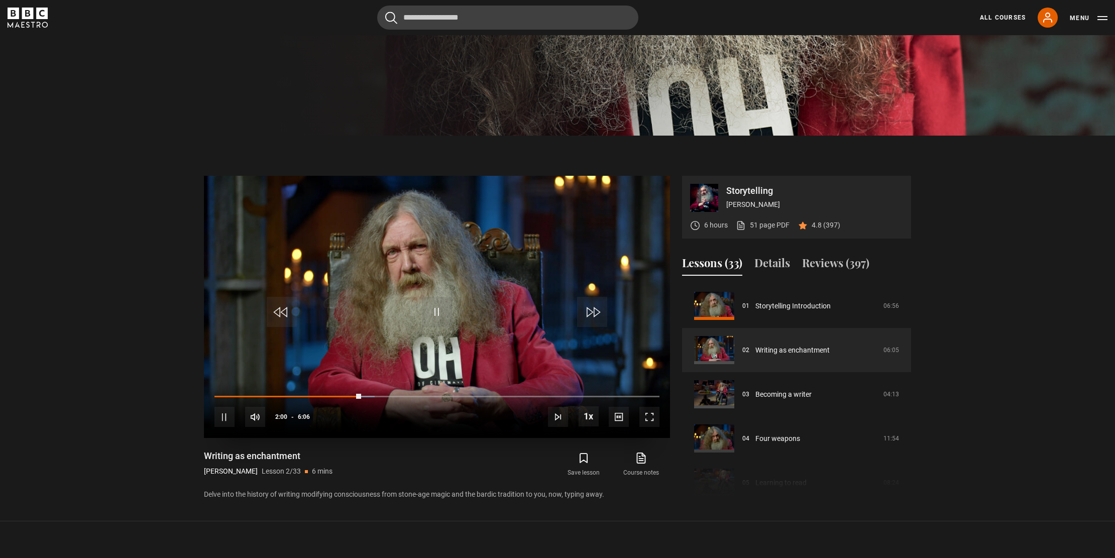
click at [652, 419] on span "Video Player" at bounding box center [650, 417] width 20 height 20
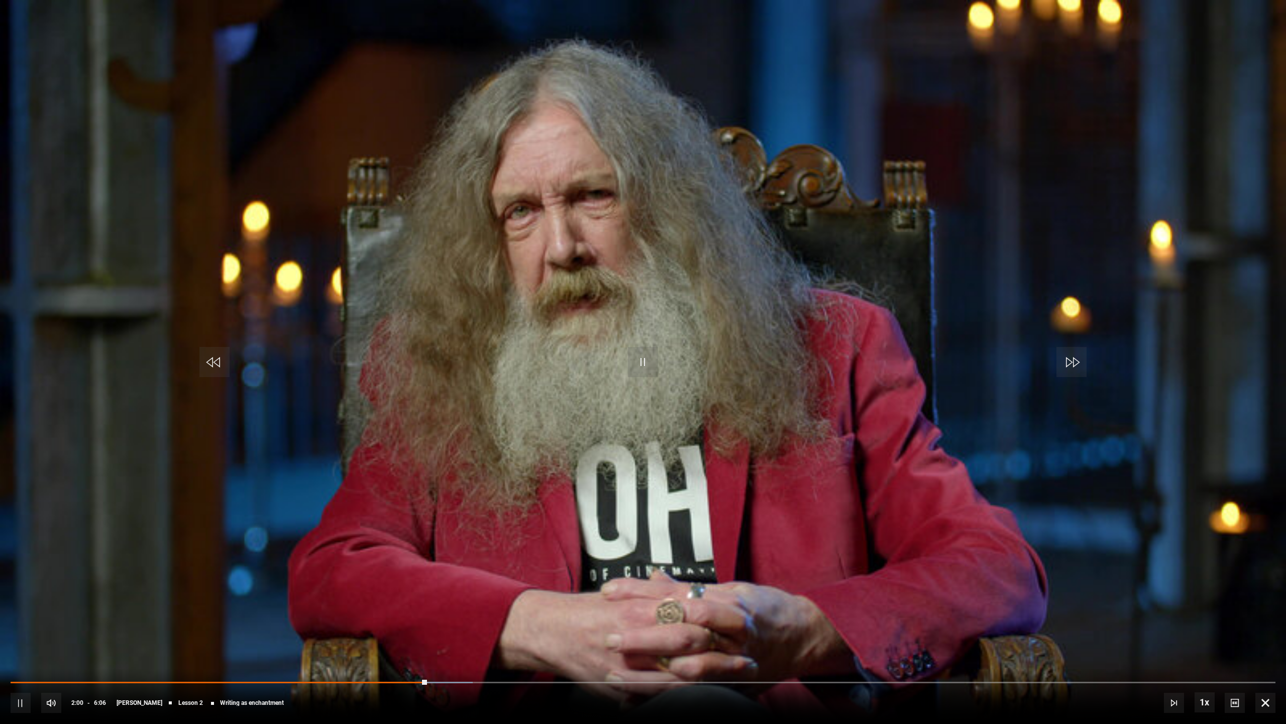
click at [19, 558] on span "Video Player" at bounding box center [21, 702] width 20 height 20
click at [416, 558] on div "1:57" at bounding box center [417, 681] width 2 height 3
click at [193, 516] on video "Video Player" at bounding box center [643, 362] width 1286 height 724
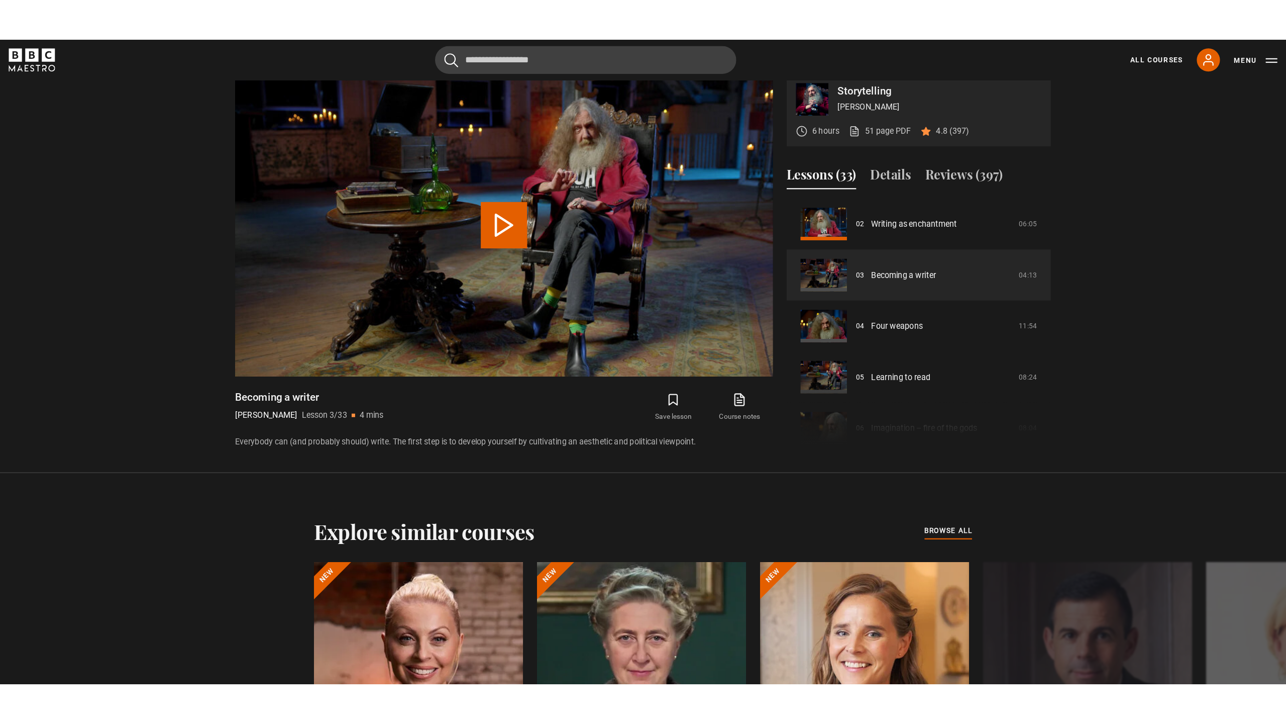
scroll to position [375, 0]
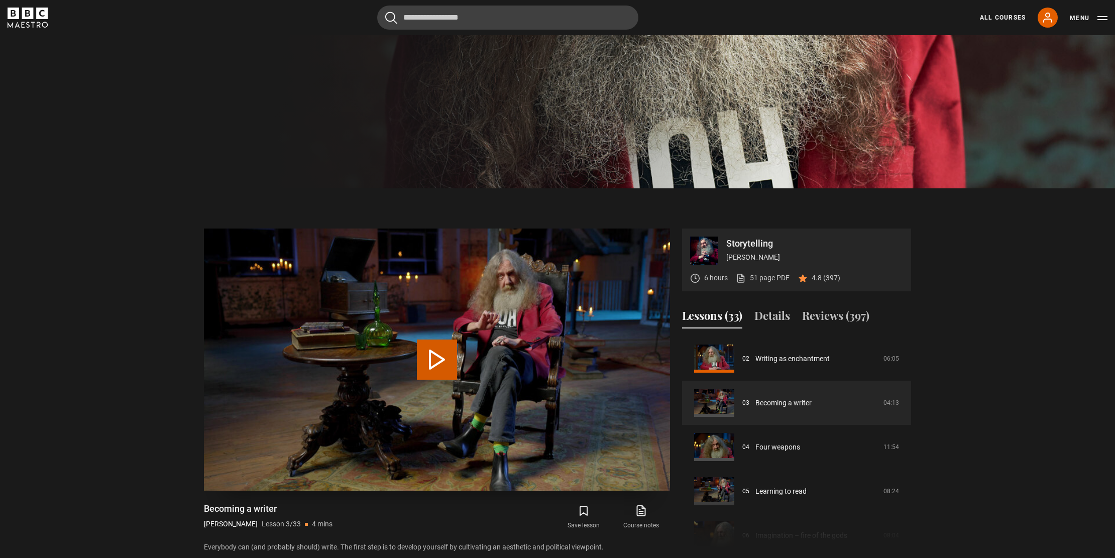
click at [435, 361] on button "Play Lesson Becoming a writer" at bounding box center [437, 360] width 40 height 40
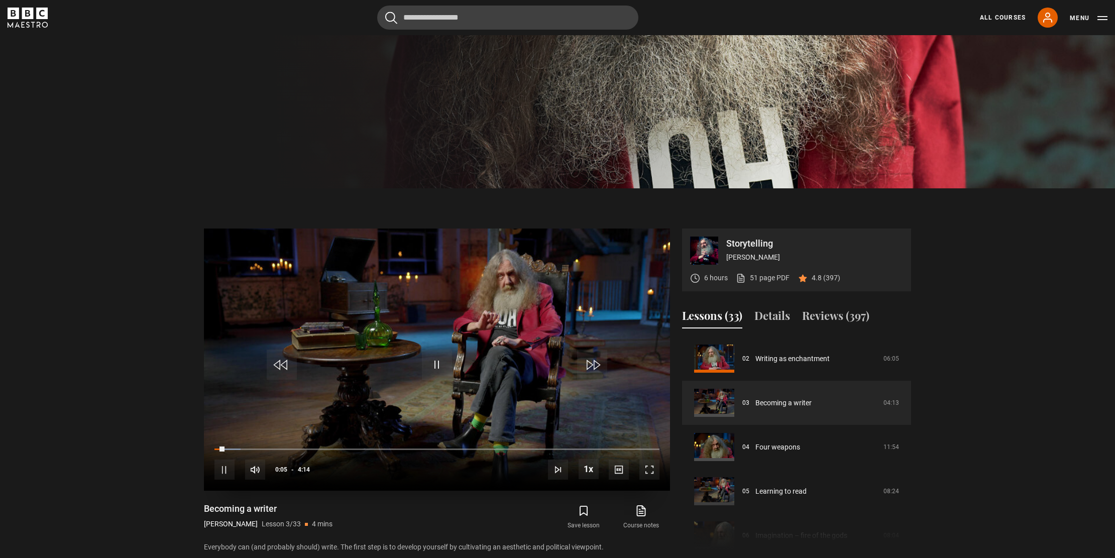
click at [650, 470] on span "Video Player" at bounding box center [650, 470] width 20 height 20
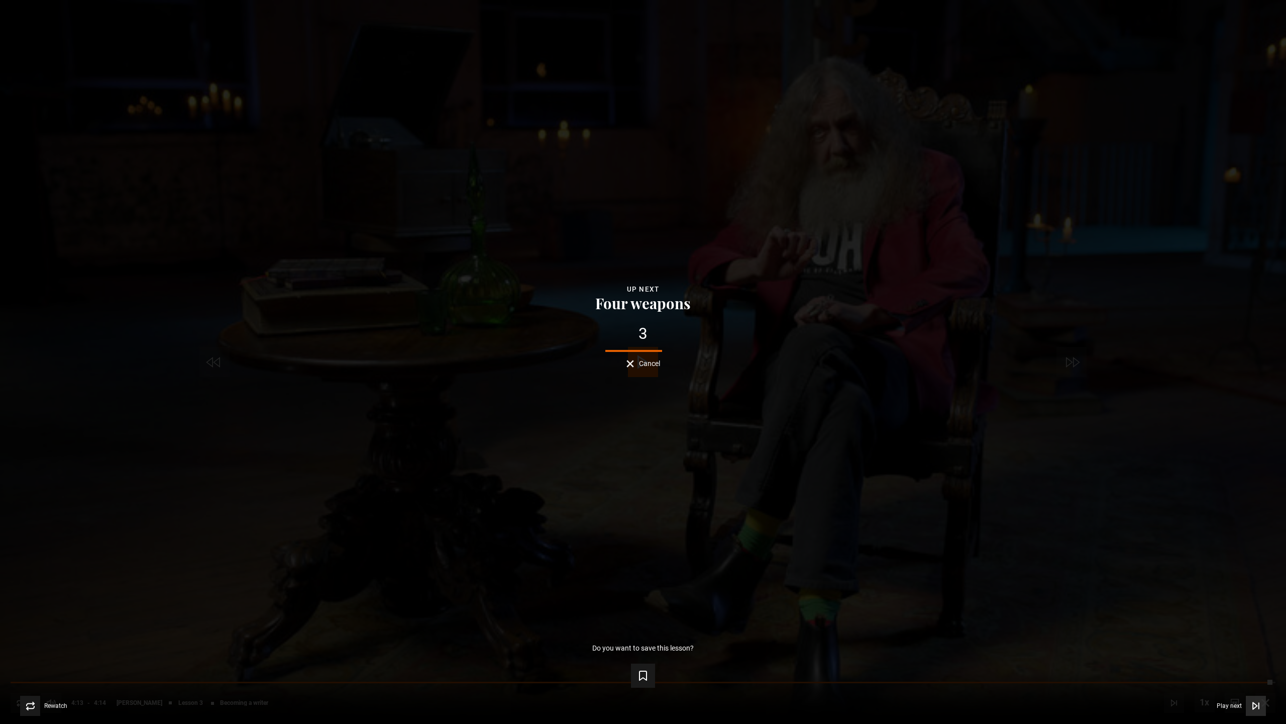
click at [1115, 558] on icon "Video Player" at bounding box center [1256, 705] width 10 height 10
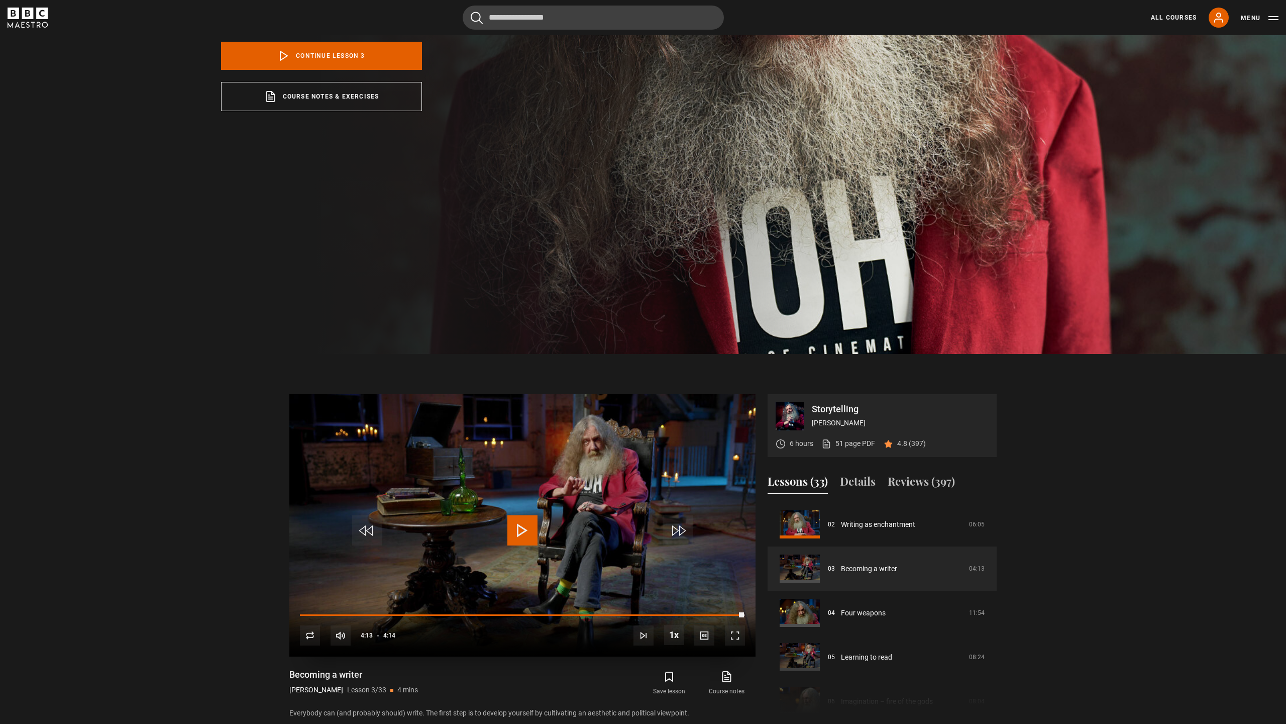
click at [725, 558] on span "Video Player" at bounding box center [735, 635] width 20 height 20
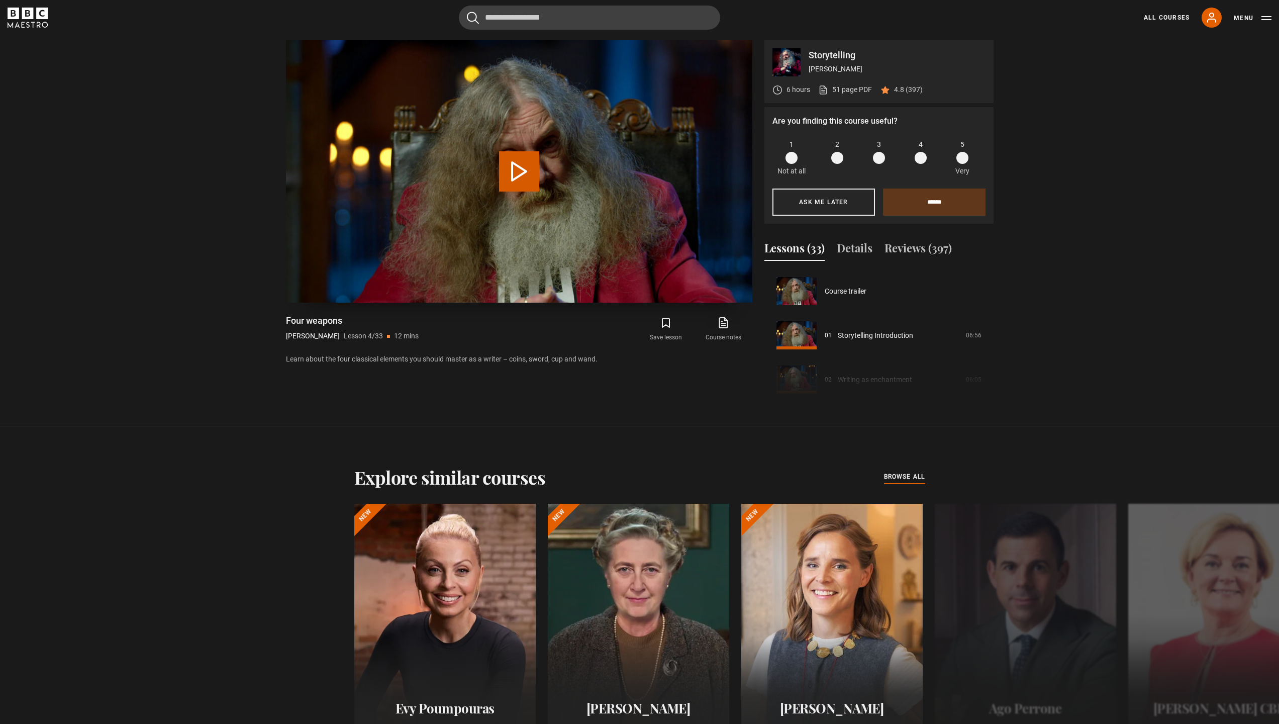
click at [519, 176] on button "Play Lesson Four weapons" at bounding box center [519, 171] width 40 height 40
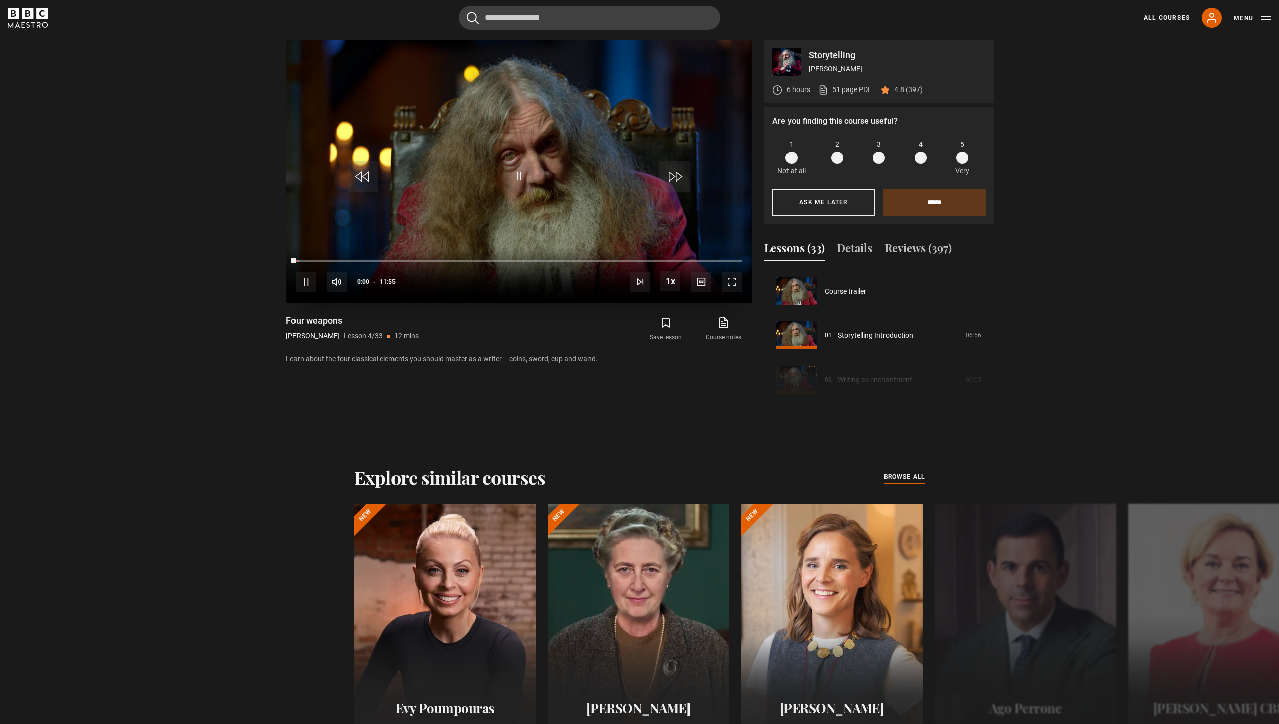
scroll to position [133, 0]
click at [733, 280] on span "Video Player" at bounding box center [732, 281] width 20 height 20
click at [736, 282] on span "Video Player" at bounding box center [732, 281] width 20 height 20
click at [729, 281] on span "Video Player" at bounding box center [732, 281] width 20 height 20
click at [723, 284] on span "Video Player" at bounding box center [732, 281] width 20 height 20
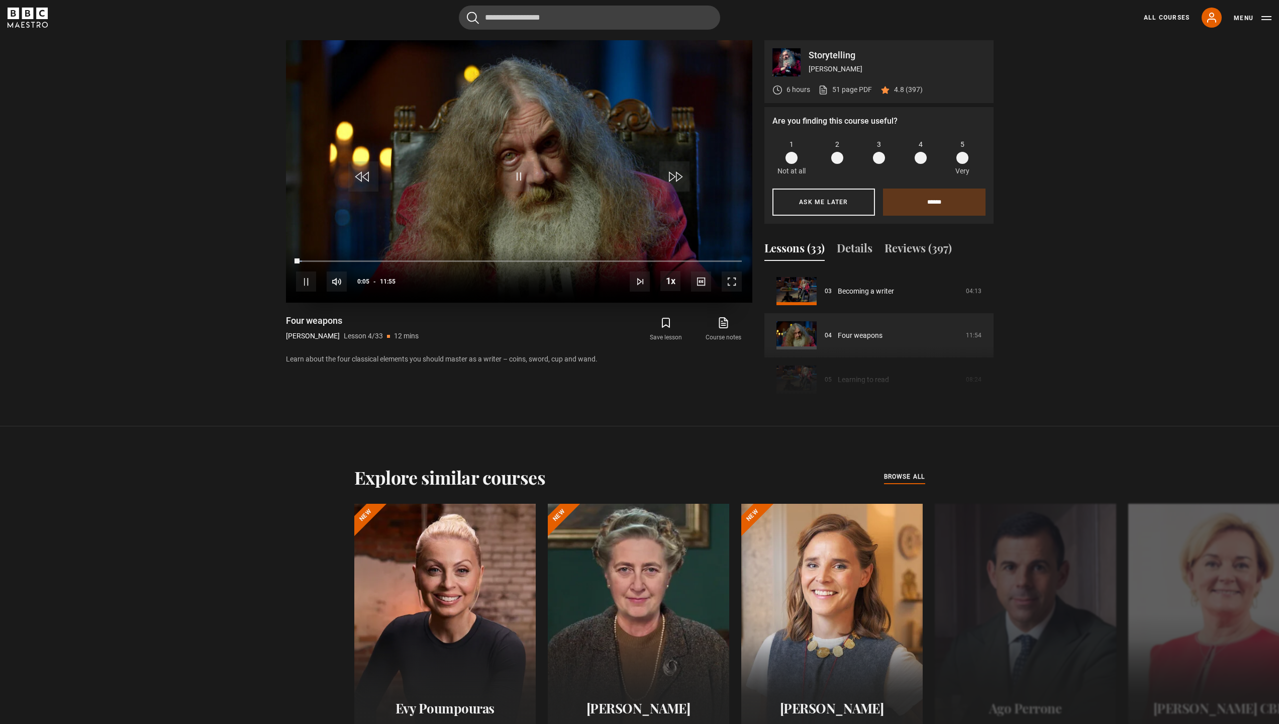
click at [422, 296] on div "10s Skip Back 10 seconds Pause 10s Skip Forward 10 seconds Loaded : 1.37% 10:55…" at bounding box center [519, 275] width 466 height 56
click at [524, 179] on span "Video Player" at bounding box center [518, 176] width 30 height 30
click at [727, 281] on span "Video Player" at bounding box center [732, 281] width 20 height 20
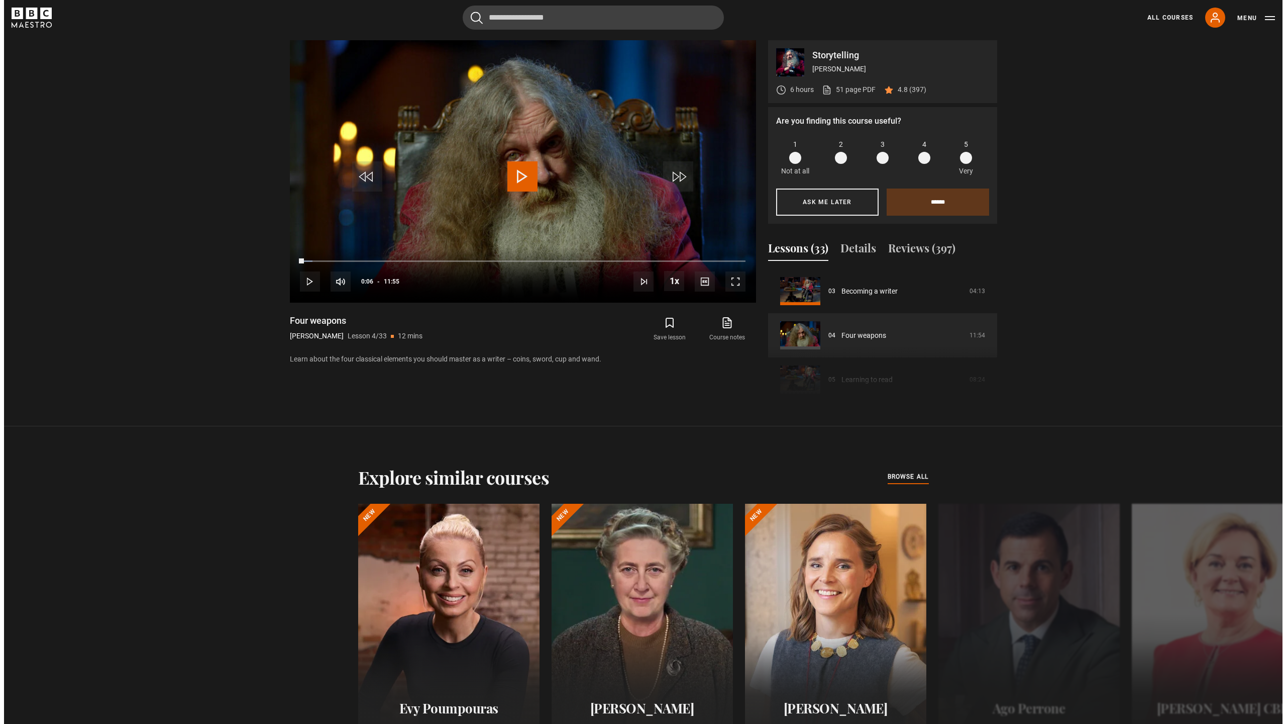
scroll to position [563, 0]
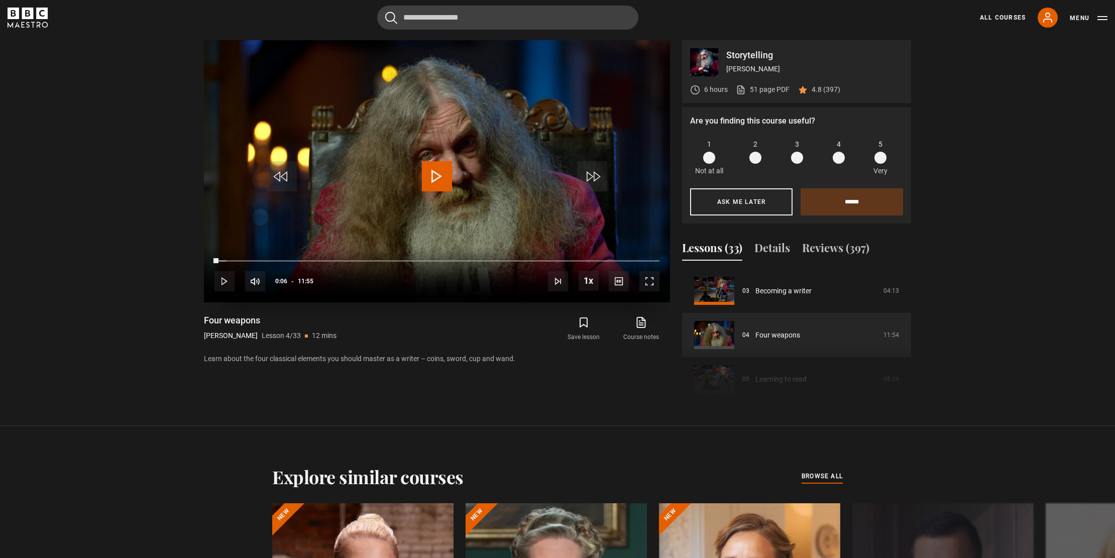
click at [437, 177] on span "Video Player" at bounding box center [437, 176] width 30 height 30
click at [650, 282] on span "Video Player" at bounding box center [650, 281] width 20 height 20
click at [440, 175] on span "Video Player" at bounding box center [437, 176] width 30 height 30
click at [646, 280] on span "Video Player" at bounding box center [650, 281] width 20 height 20
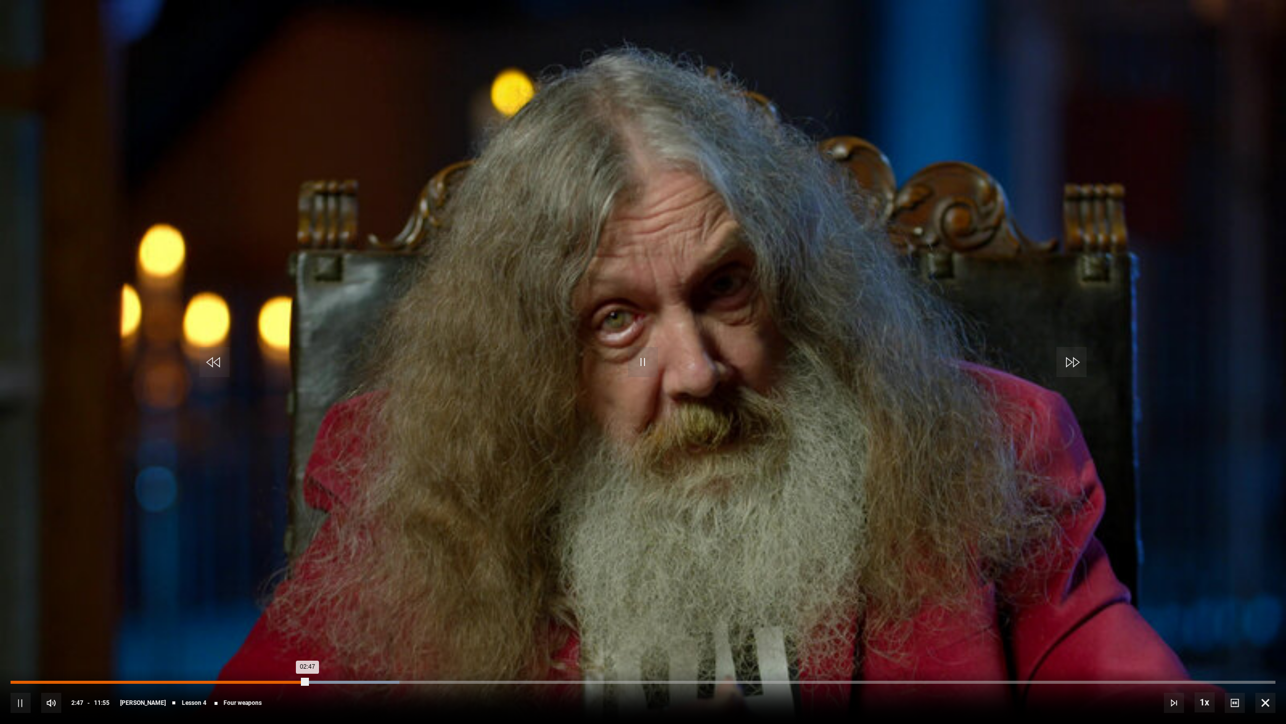
click at [264, 683] on div "02:23" at bounding box center [265, 681] width 2 height 3
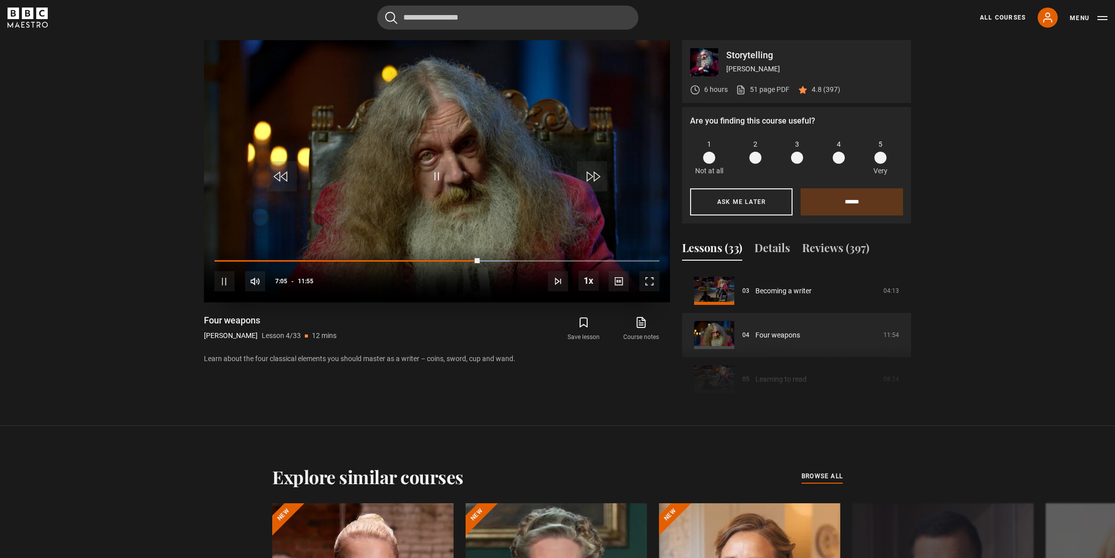
click at [359, 259] on div "10s Skip Back 10 seconds Pause 10s Skip Forward 10 seconds Loaded : 66.39% 03:4…" at bounding box center [437, 275] width 466 height 56
click at [358, 261] on div "03:50" at bounding box center [359, 260] width 2 height 3
click at [346, 261] on div "03:31" at bounding box center [347, 260] width 2 height 3
click at [287, 259] on div "10s Skip Back 10 seconds Pause 10s Skip Forward 10 seconds Loaded : 31.77% 02:1…" at bounding box center [437, 275] width 466 height 56
click at [294, 261] on div "02:07" at bounding box center [295, 260] width 2 height 3
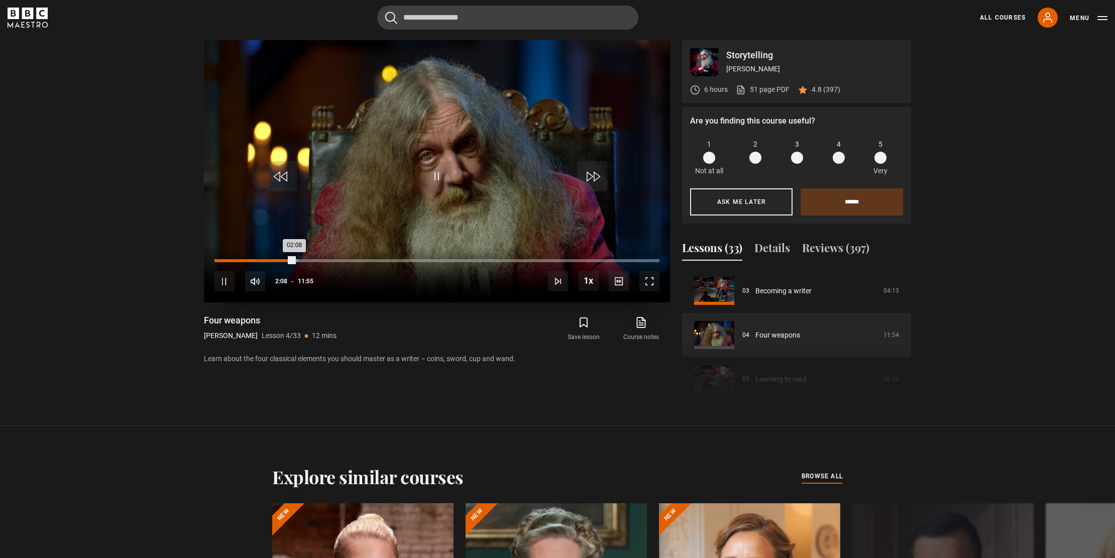
click at [277, 260] on div "01:40" at bounding box center [278, 260] width 2 height 3
click at [325, 261] on div "02:56" at bounding box center [326, 260] width 2 height 3
click at [440, 179] on span "Video Player" at bounding box center [437, 176] width 30 height 30
click at [479, 259] on div "10s Skip Back 10 seconds Play 10s Skip Forward 10 seconds Loaded : 68.13% 07:06…" at bounding box center [437, 275] width 466 height 56
click at [478, 260] on div "Loaded : 68.48% 07:03 07:18" at bounding box center [437, 260] width 445 height 3
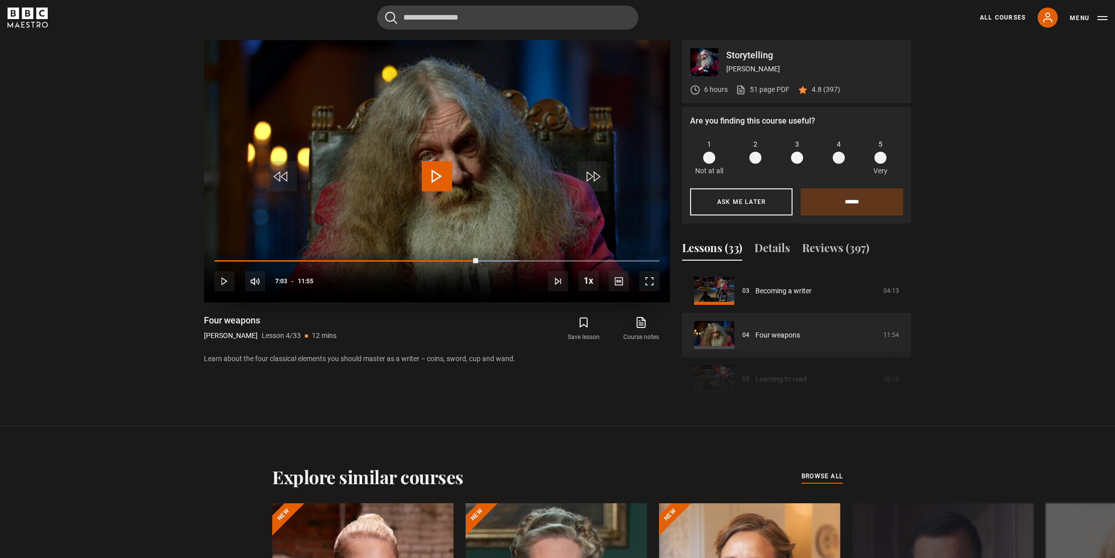
click at [227, 284] on span "Video Player" at bounding box center [225, 281] width 20 height 20
click at [478, 260] on div "Loaded : 68.48% 07:02 07:22" at bounding box center [437, 260] width 445 height 3
click at [501, 261] on div "Loaded : 74.10% 07:40 07:40" at bounding box center [437, 260] width 445 height 3
click at [228, 281] on span "Video Player" at bounding box center [225, 281] width 20 height 20
click at [435, 172] on span "Video Player" at bounding box center [437, 176] width 30 height 30
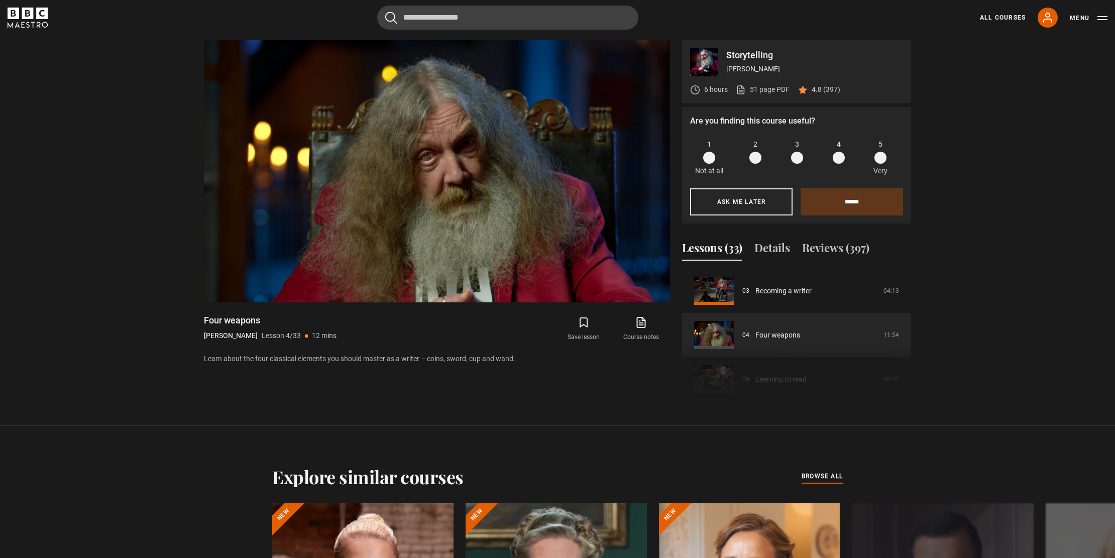
click at [446, 310] on div "Video Player is loading. Play Lesson Four weapons 10s Skip Back 10 seconds Paus…" at bounding box center [437, 222] width 466 height 365
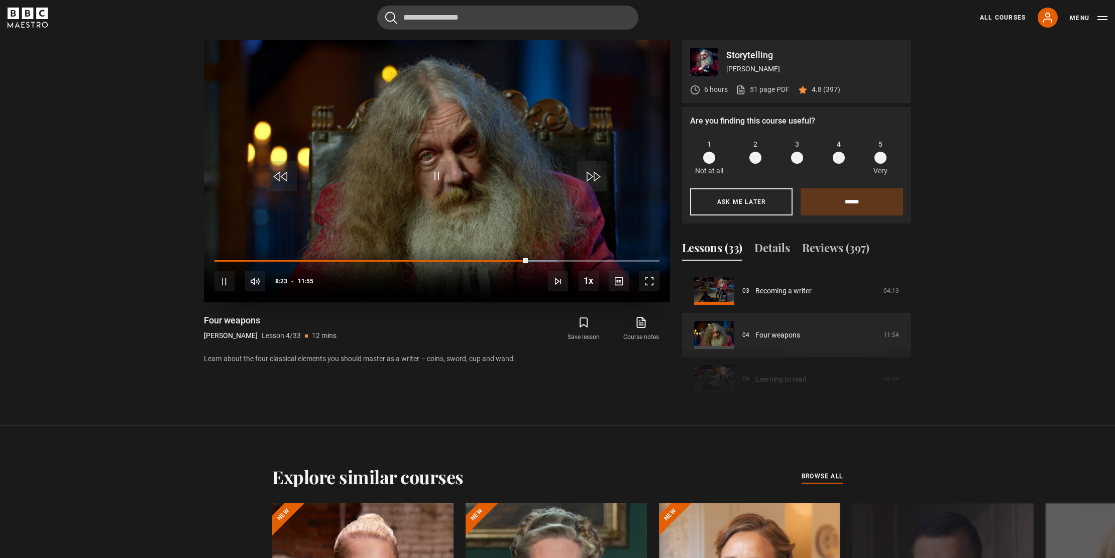
click at [649, 282] on span "Video Player" at bounding box center [650, 281] width 20 height 20
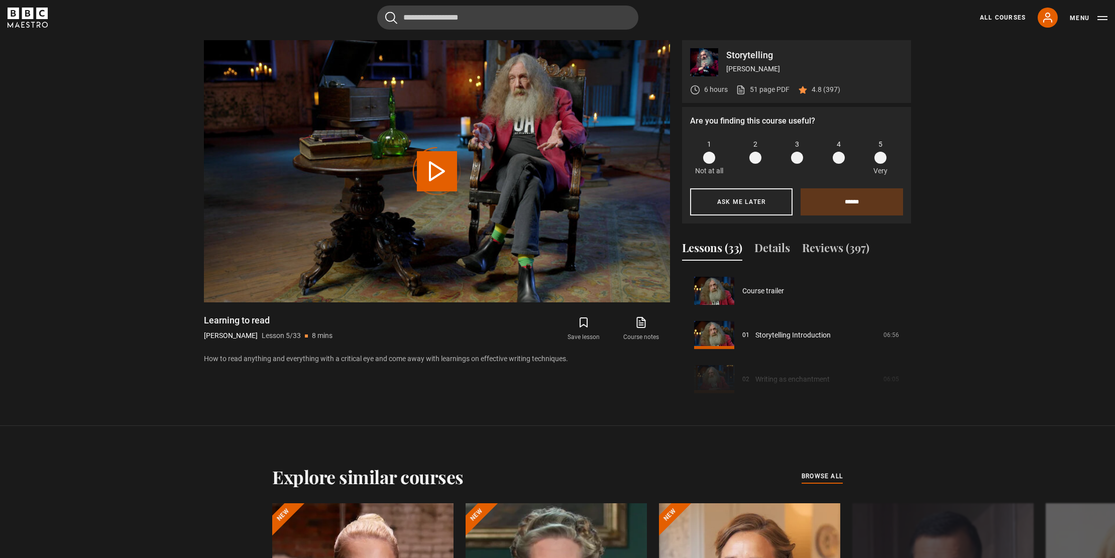
scroll to position [177, 0]
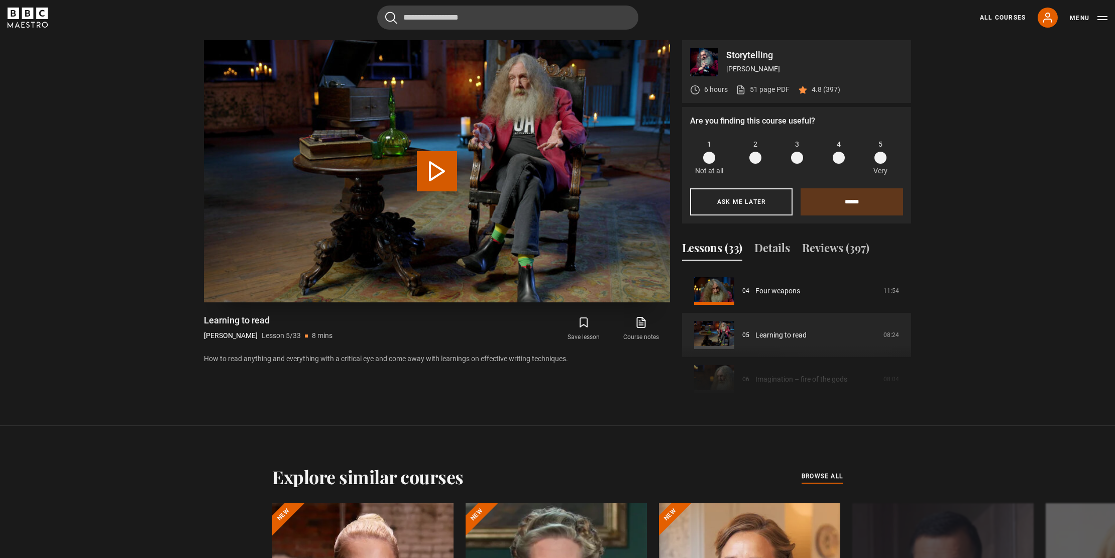
click at [439, 170] on button "Play Lesson Learning to read" at bounding box center [437, 171] width 40 height 40
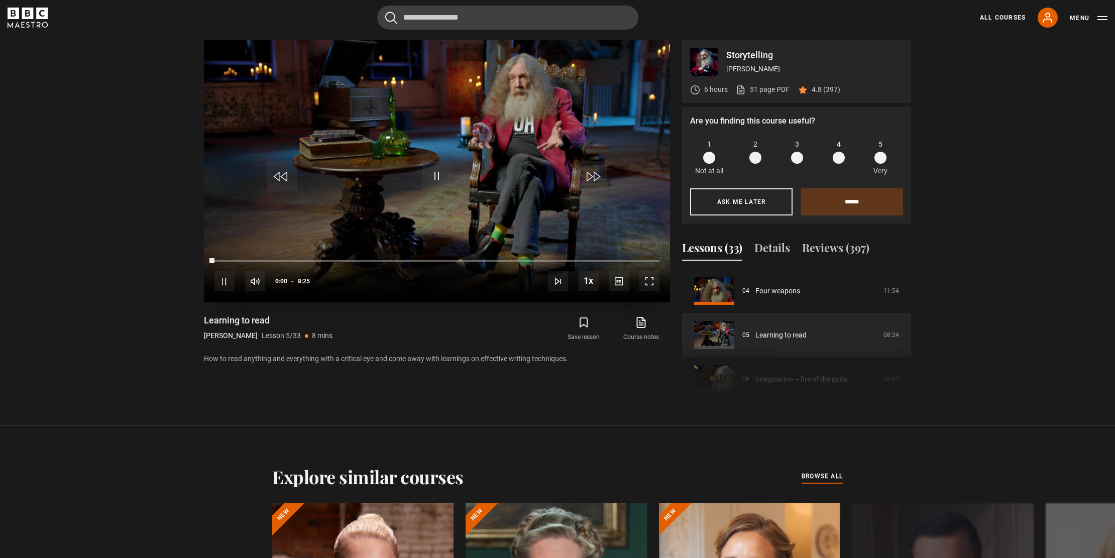
click at [650, 281] on span "Video Player" at bounding box center [650, 281] width 20 height 20
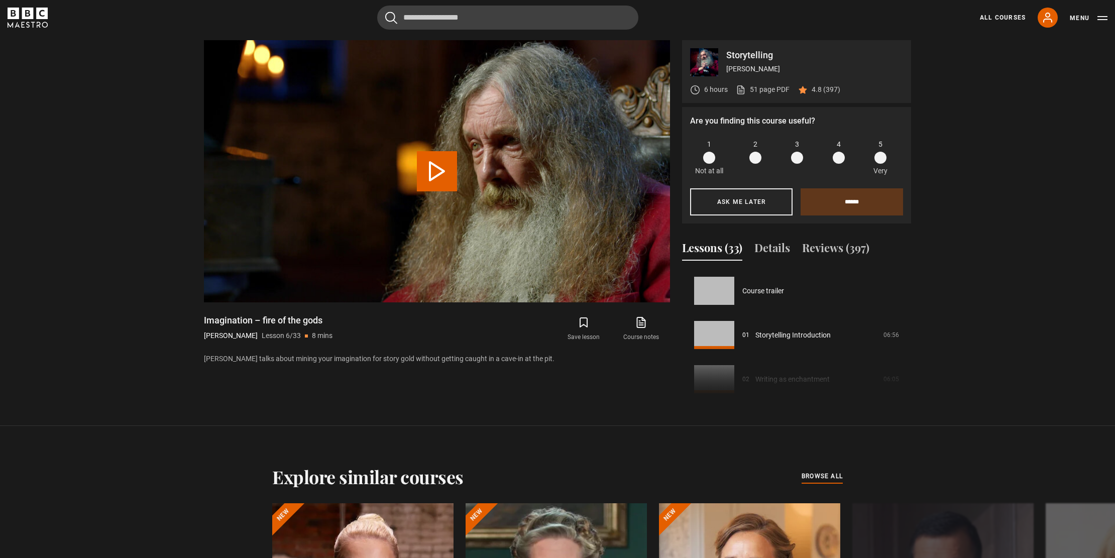
scroll to position [221, 0]
